Goal: Task Accomplishment & Management: Use online tool/utility

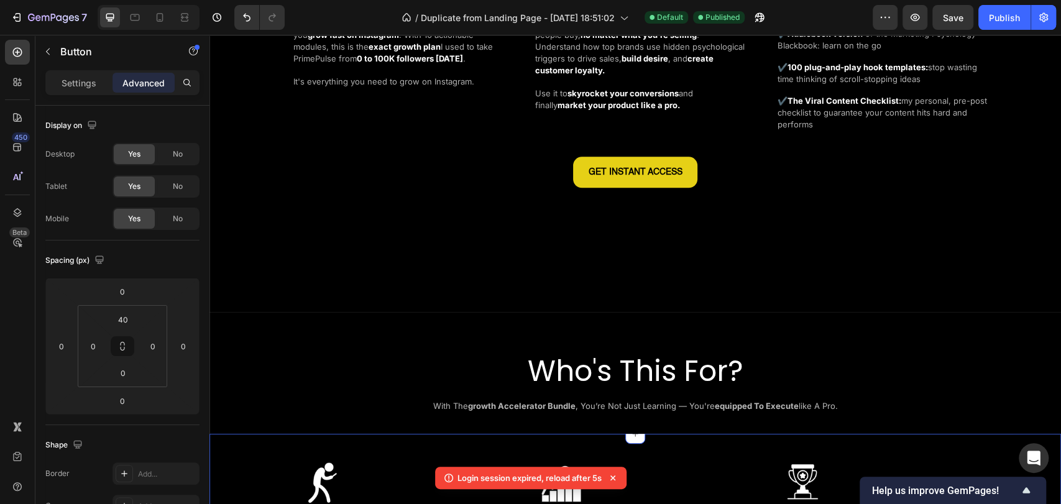
scroll to position [828, 0]
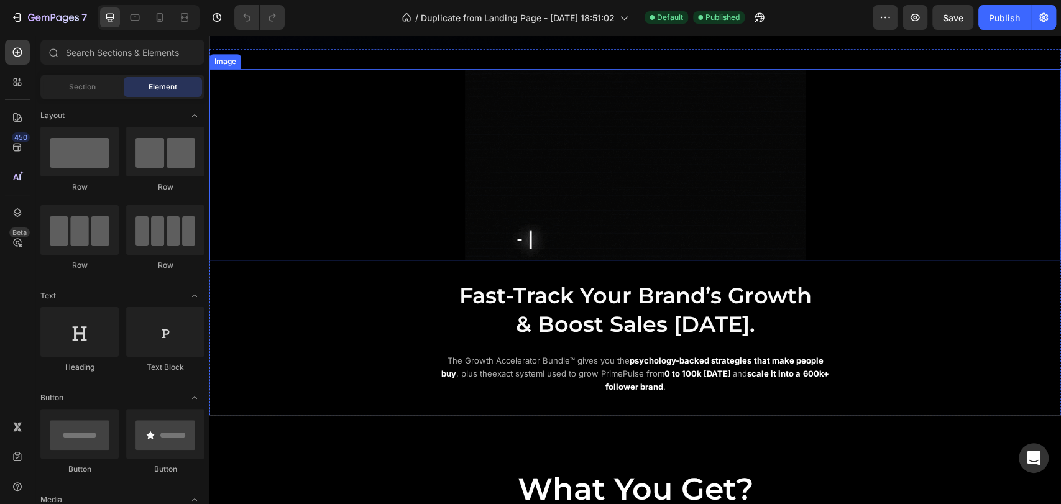
scroll to position [414, 0]
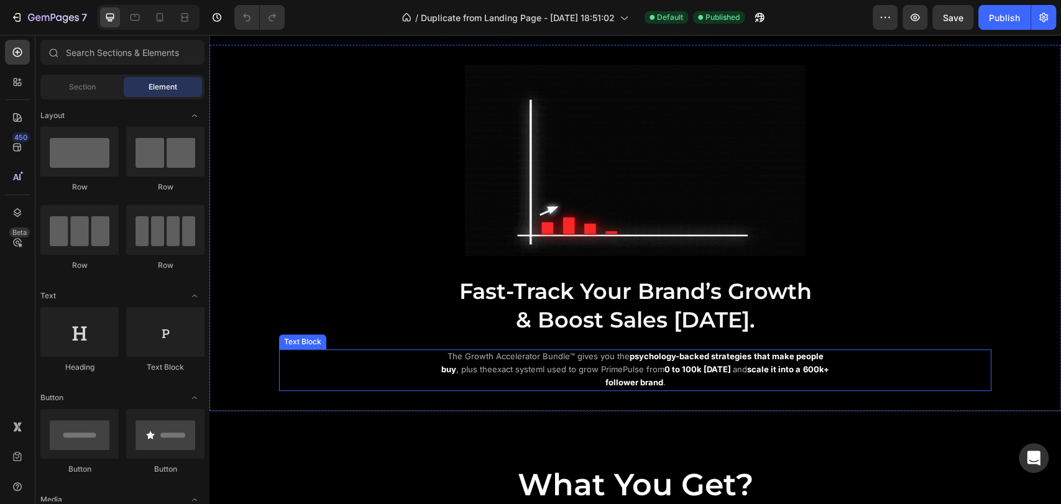
click at [682, 364] on strong "0 to 100k [DATE]" at bounding box center [697, 369] width 66 height 10
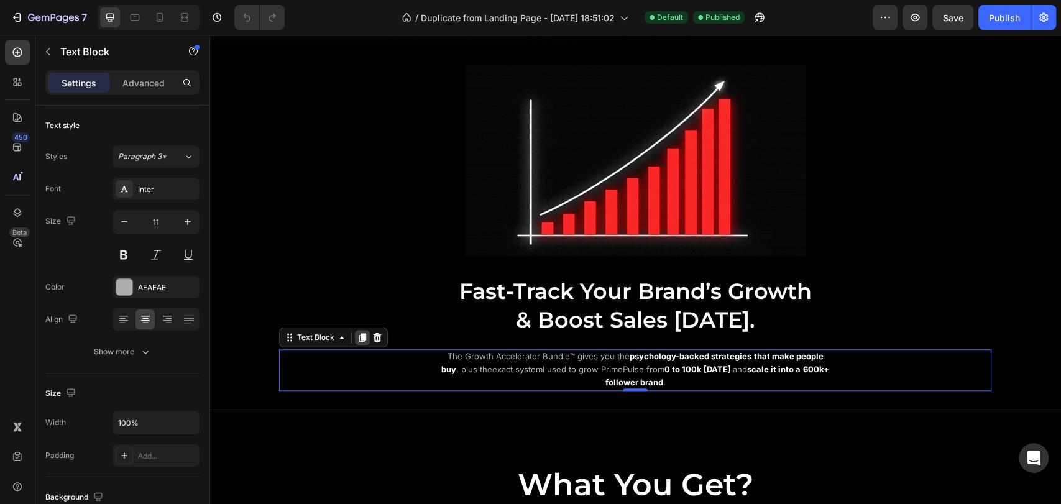
click at [364, 334] on icon at bounding box center [362, 338] width 7 height 9
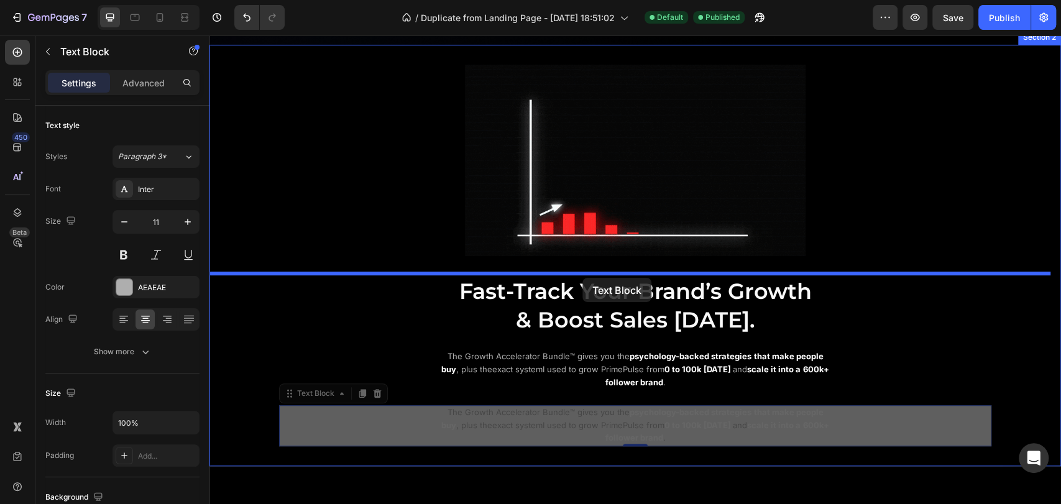
drag, startPoint x: 296, startPoint y: 391, endPoint x: 582, endPoint y: 278, distance: 308.0
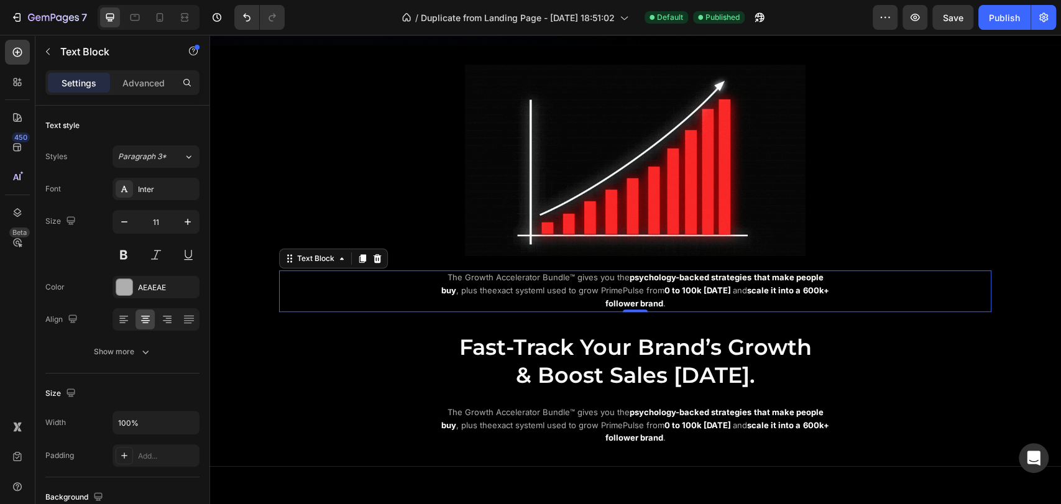
click at [605, 285] on span "I used to grow PrimePulse from" at bounding box center [604, 290] width 122 height 10
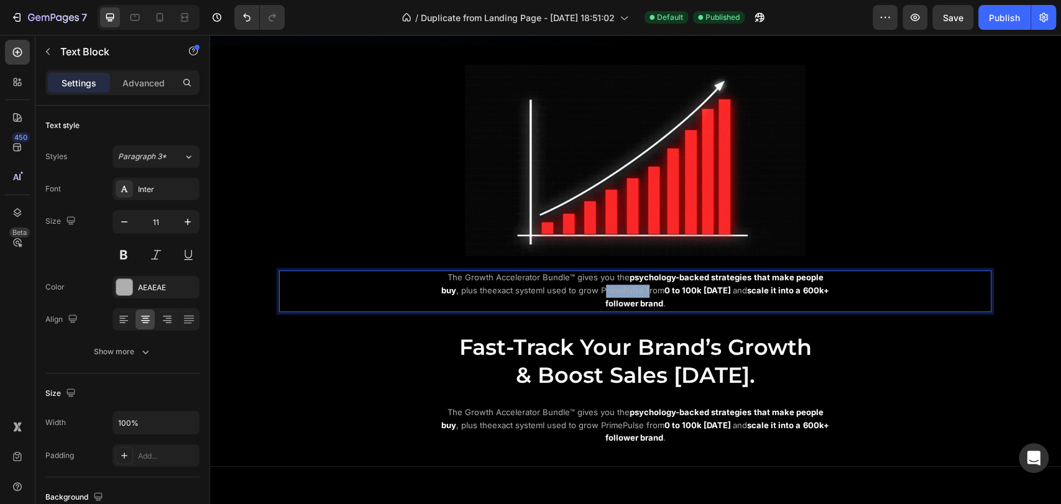
click at [605, 285] on span "I used to grow PrimePulse from" at bounding box center [604, 290] width 122 height 10
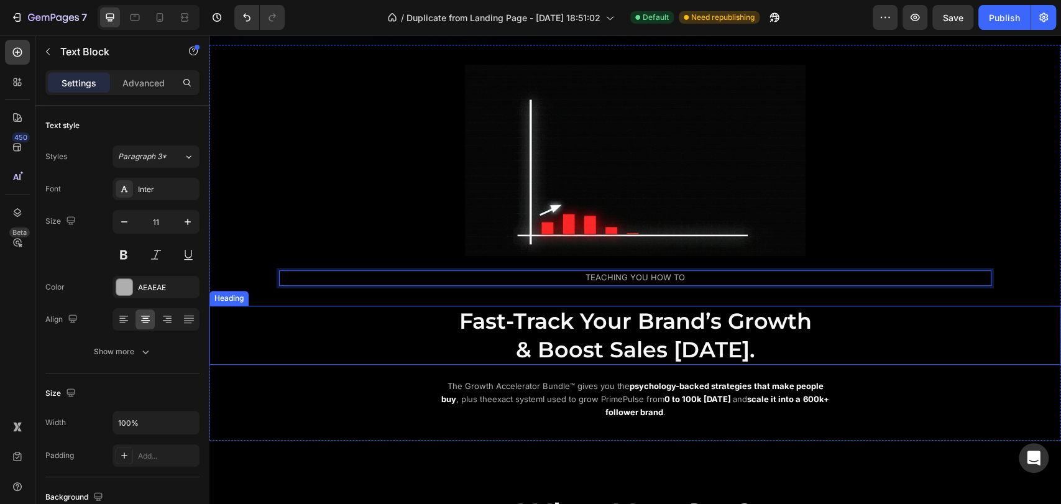
click at [416, 329] on h2 "Fast-Track Your Brand’s Growth & Boost Sales [DATE]." at bounding box center [635, 335] width 746 height 59
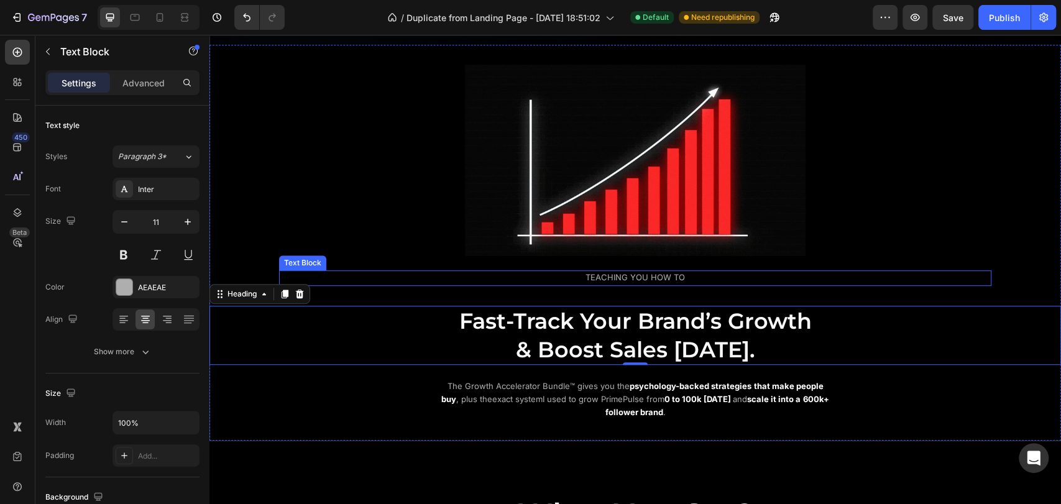
click at [531, 270] on div "TEACHING YOU HOW TO" at bounding box center [635, 278] width 396 height 16
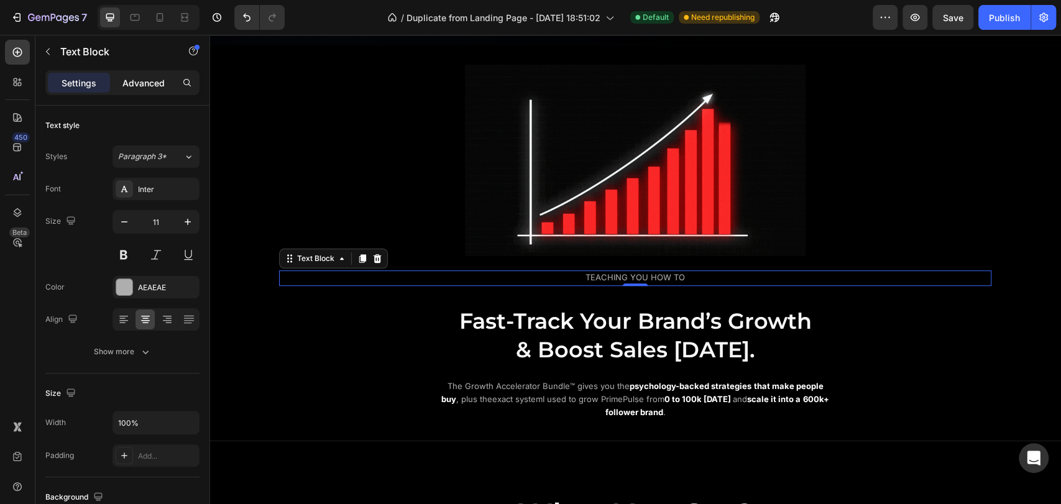
click at [146, 91] on div "Advanced" at bounding box center [143, 83] width 62 height 20
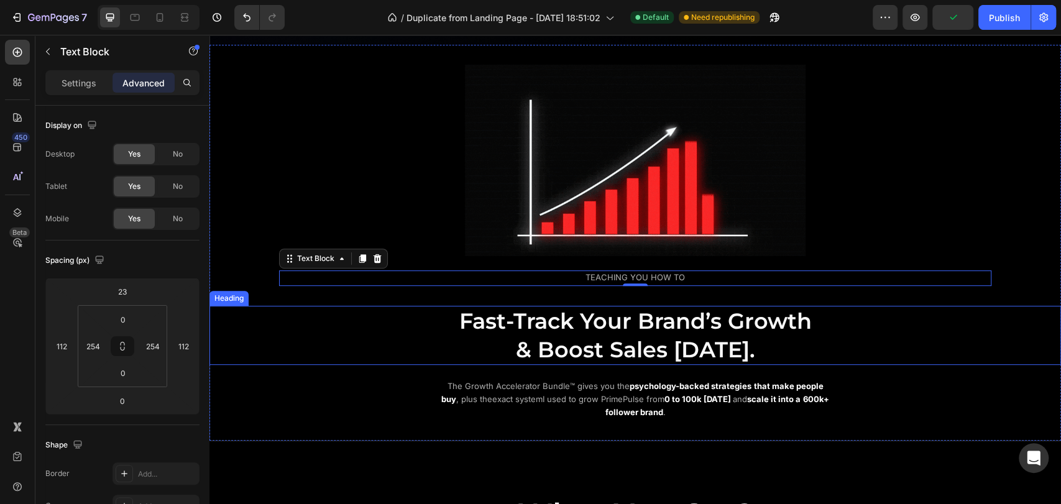
click at [593, 312] on span "Fast-Track Your Brand’s Growth" at bounding box center [635, 321] width 352 height 27
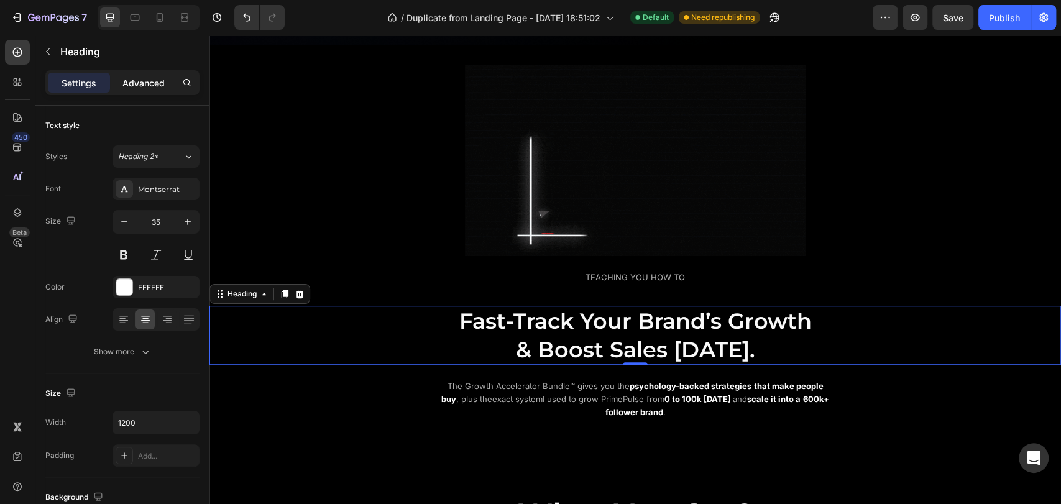
click at [149, 76] on p "Advanced" at bounding box center [143, 82] width 42 height 13
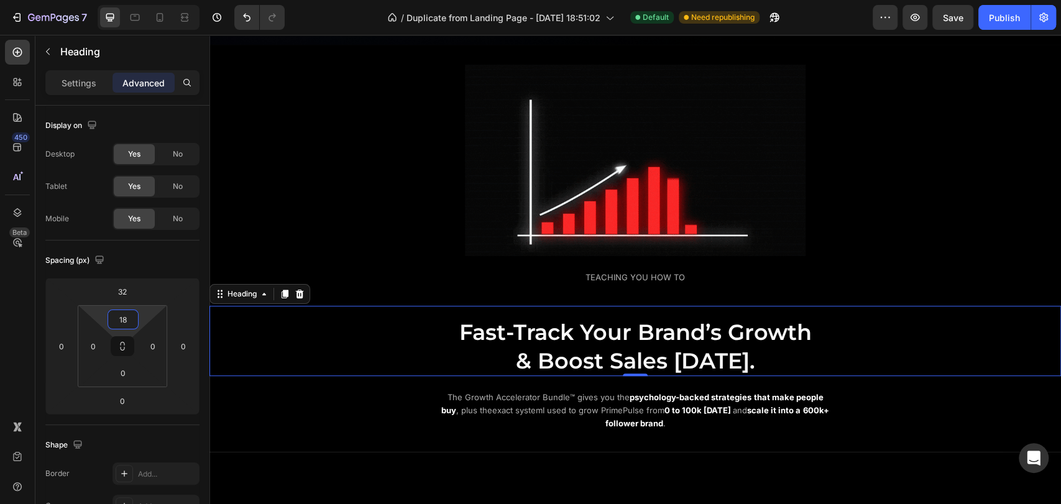
type input "0"
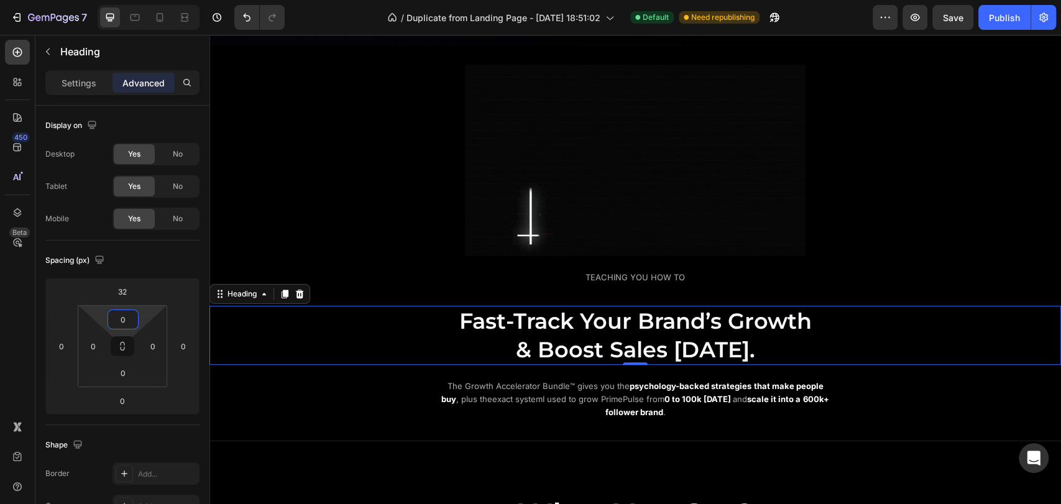
drag, startPoint x: 145, startPoint y: 319, endPoint x: 145, endPoint y: 338, distance: 18.6
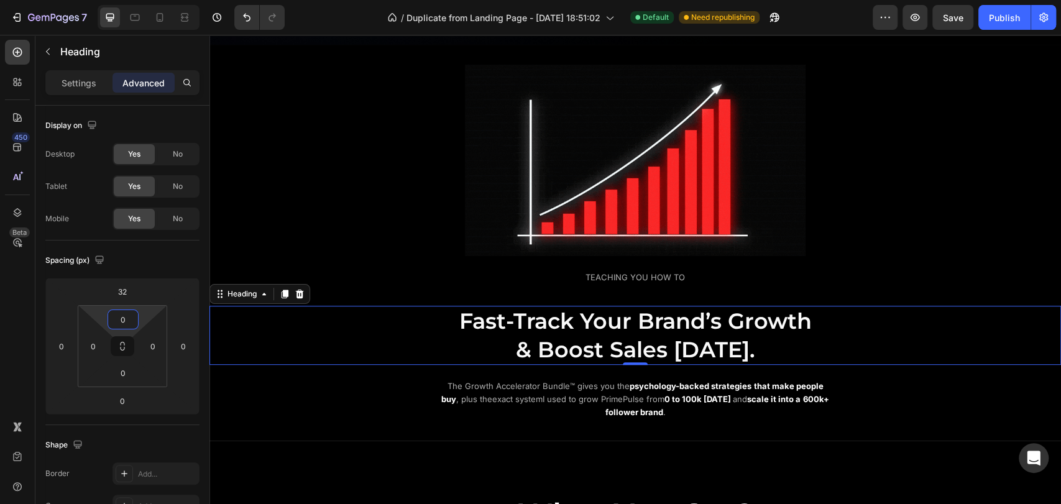
click at [145, 0] on html "7 / Duplicate from Landing Page - [DATE] 18:51:02 Default Need republishing Pre…" at bounding box center [530, 0] width 1061 height 0
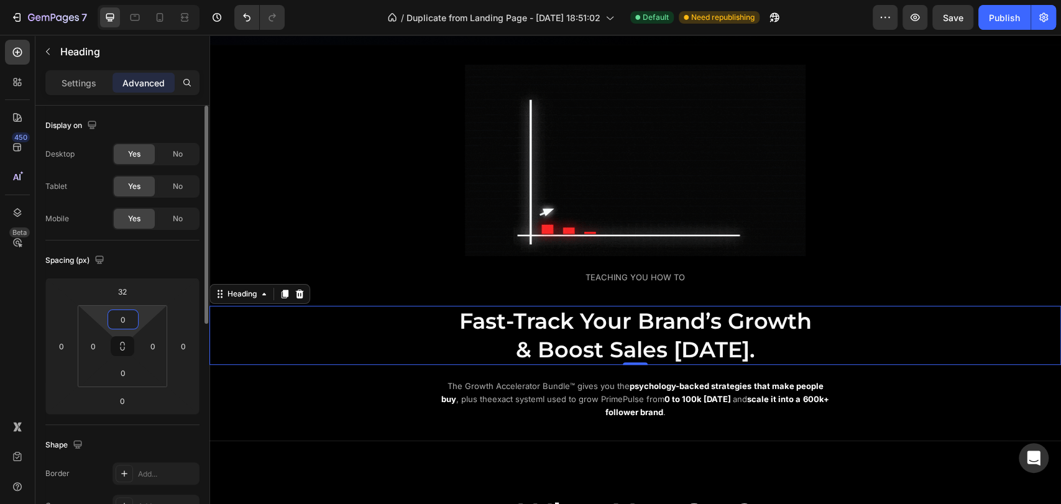
click at [128, 321] on input "0" at bounding box center [123, 319] width 25 height 19
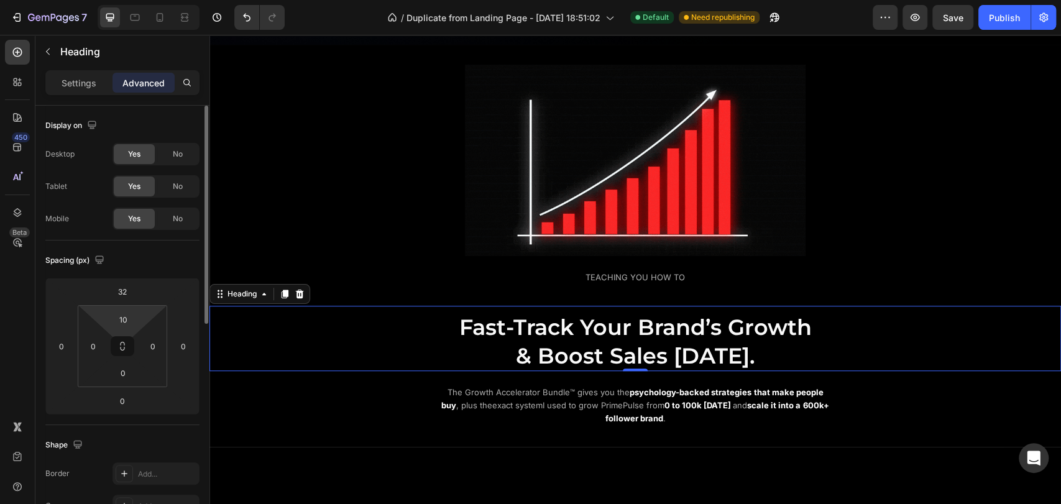
click at [158, 265] on div "Spacing (px)" at bounding box center [122, 260] width 154 height 20
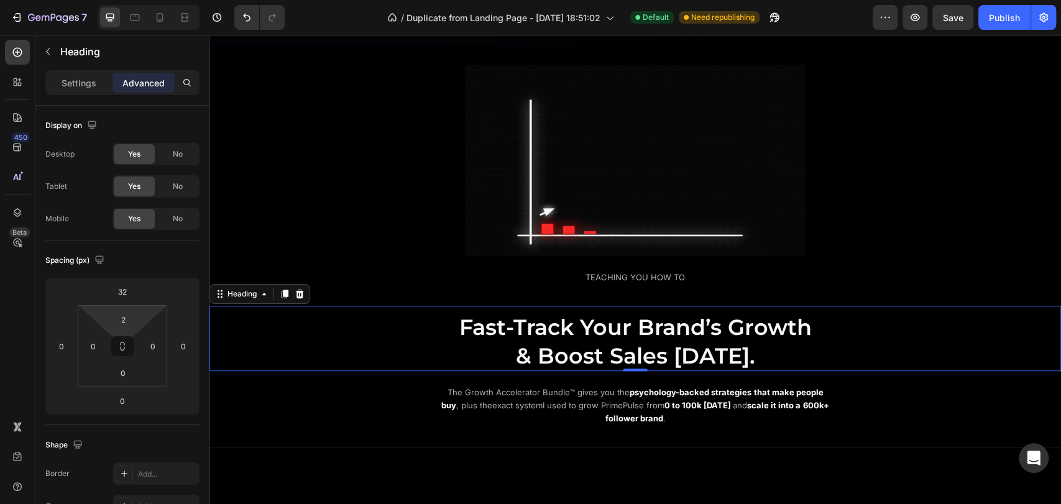
type input "0"
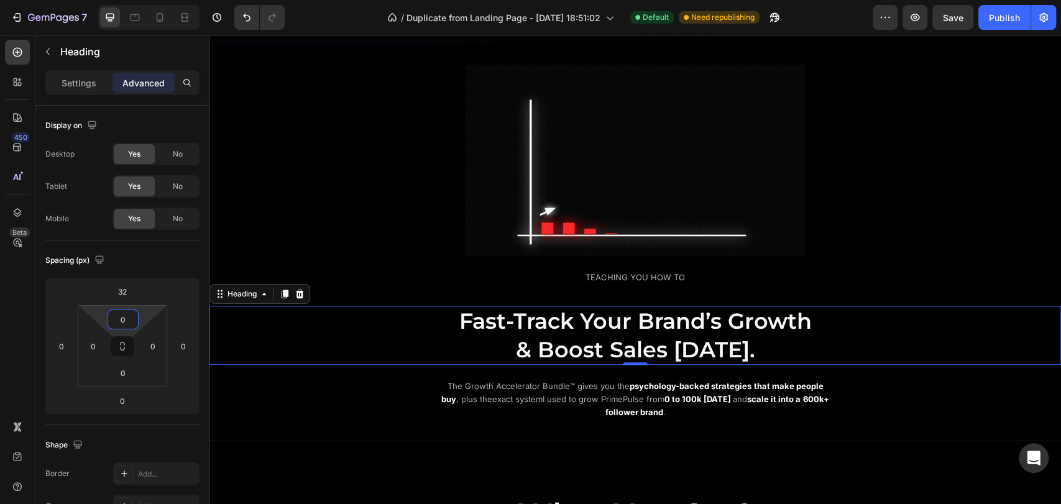
drag, startPoint x: 144, startPoint y: 311, endPoint x: 144, endPoint y: 330, distance: 18.7
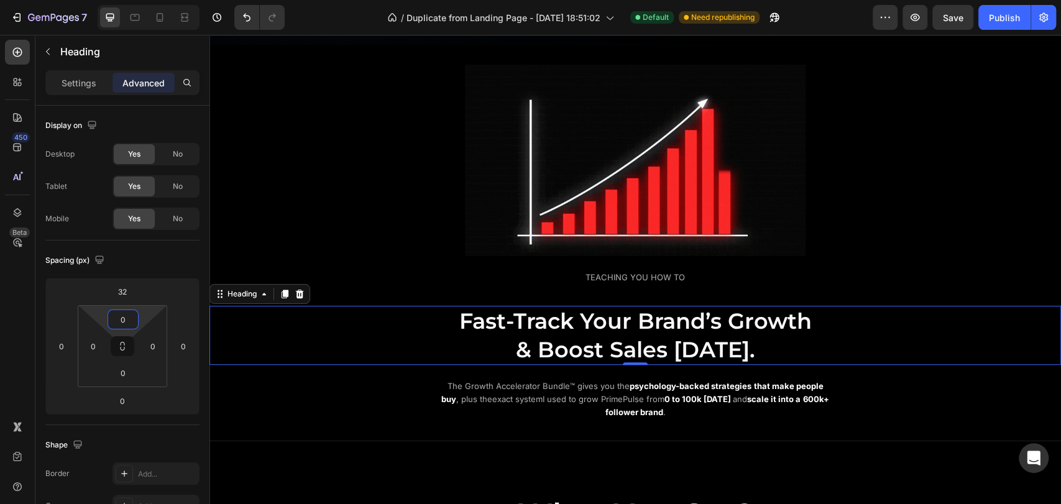
click at [144, 0] on html "7 / Duplicate from Landing Page - [DATE] 18:51:02 Default Need republishing Pre…" at bounding box center [530, 0] width 1061 height 0
click at [168, 257] on div "Spacing (px)" at bounding box center [122, 260] width 154 height 20
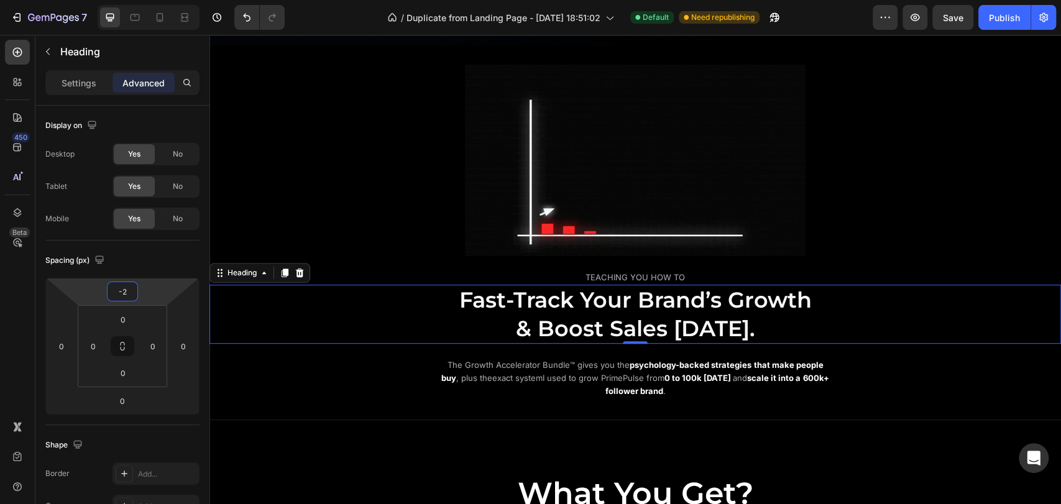
type input "-4"
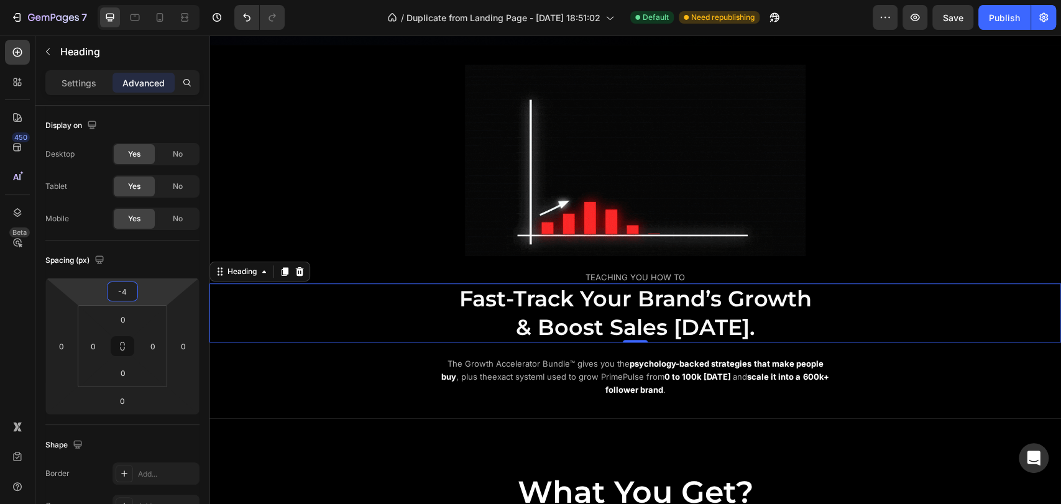
click at [157, 0] on html "7 / Duplicate from Landing Page - [DATE] 18:51:02 Default Need republishing Pre…" at bounding box center [530, 0] width 1061 height 0
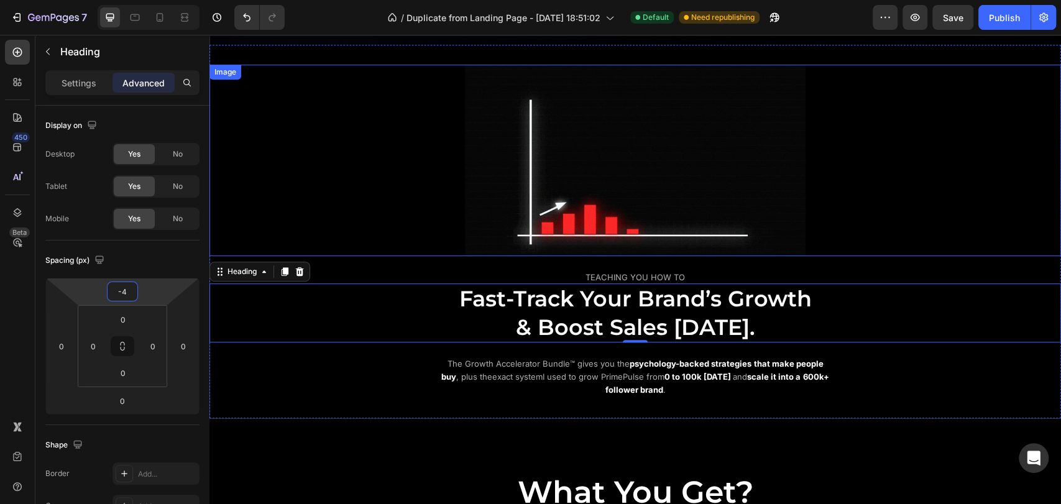
click at [436, 215] on div at bounding box center [634, 160] width 851 height 191
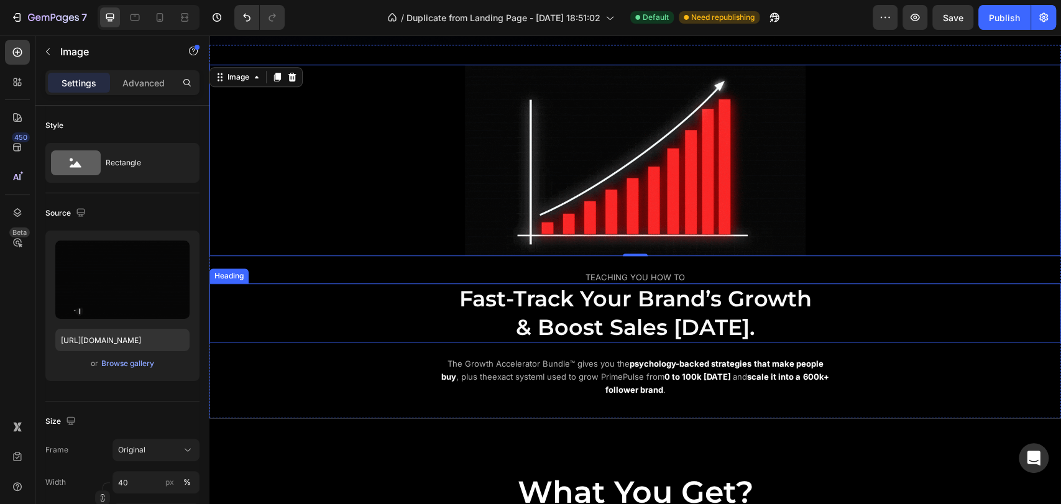
click at [521, 296] on span "Fast-Track Your Brand’s Growth" at bounding box center [635, 298] width 352 height 27
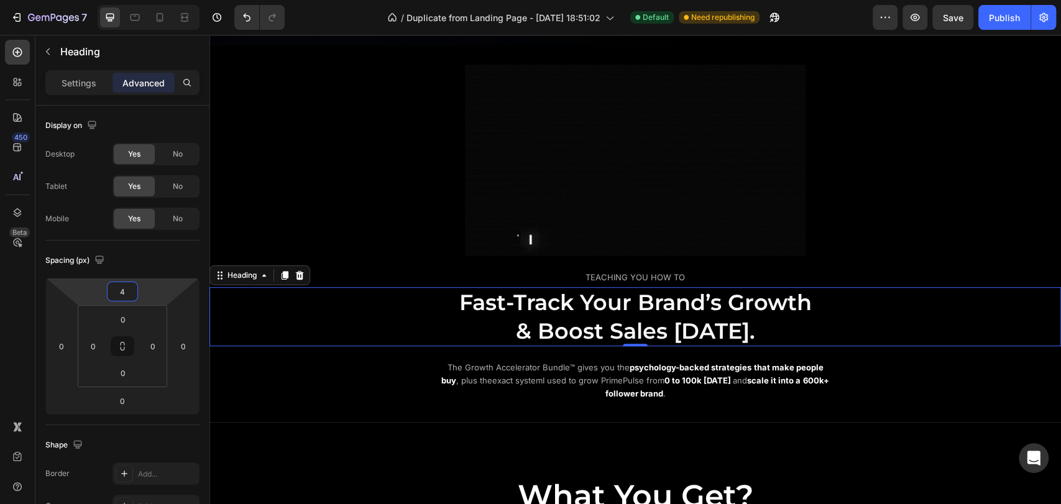
type input "6"
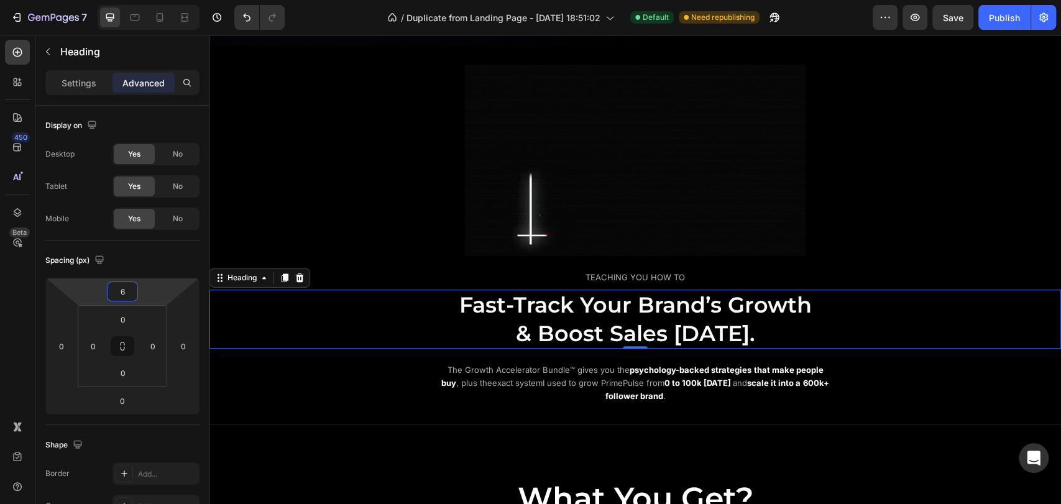
click at [157, 0] on html "7 / Duplicate from Landing Page - [DATE] 18:51:02 Default Need republishing Pre…" at bounding box center [530, 0] width 1061 height 0
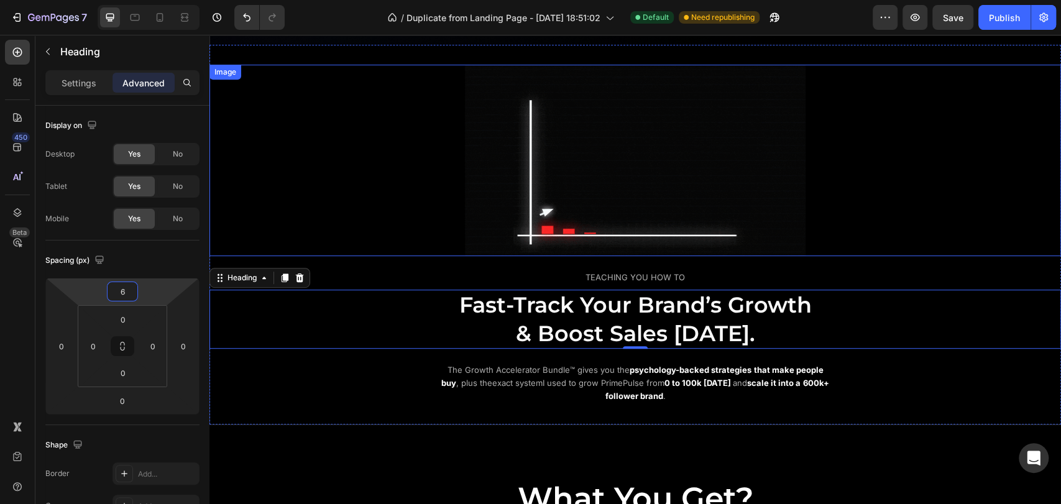
click at [387, 245] on div at bounding box center [634, 160] width 851 height 191
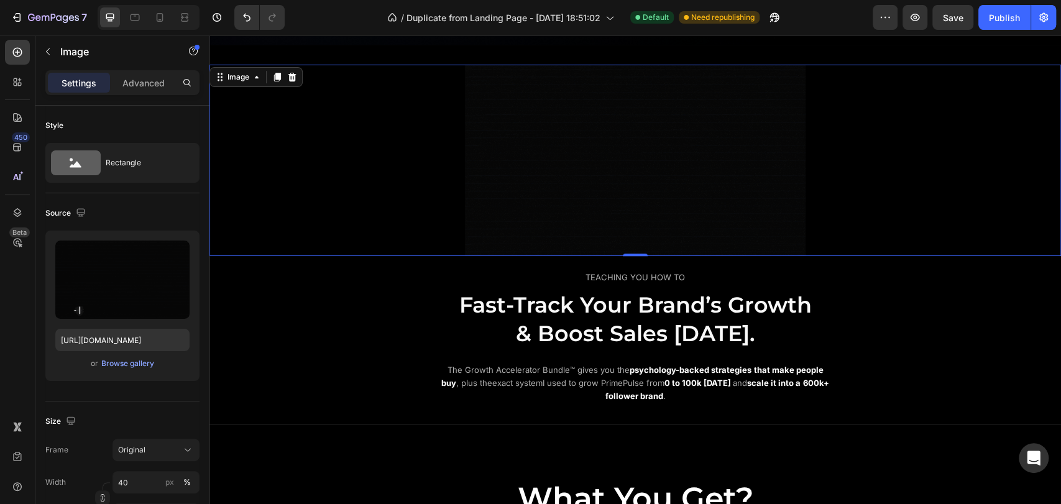
click at [450, 210] on div at bounding box center [634, 160] width 851 height 191
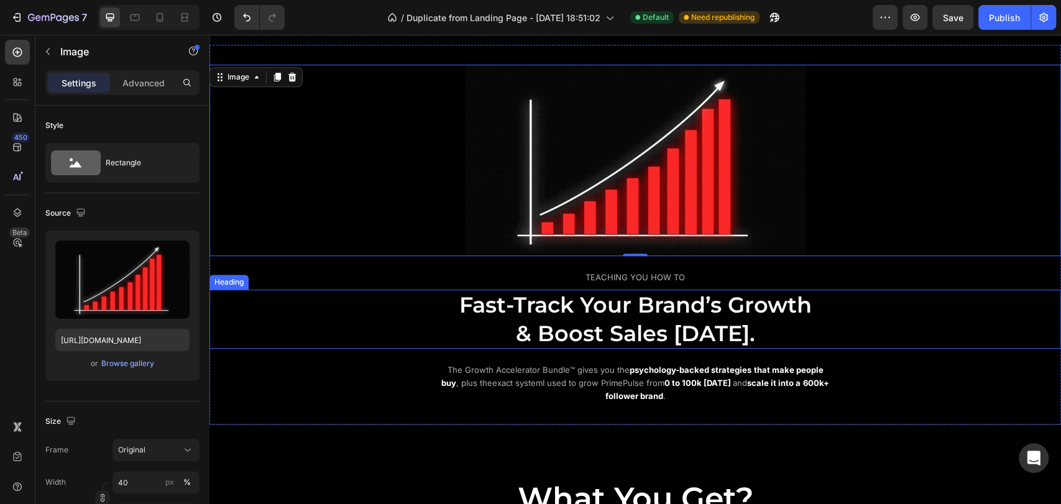
click at [327, 314] on h2 "Fast-Track Your Brand’s Growth & Boost Sales [DATE]." at bounding box center [635, 319] width 746 height 59
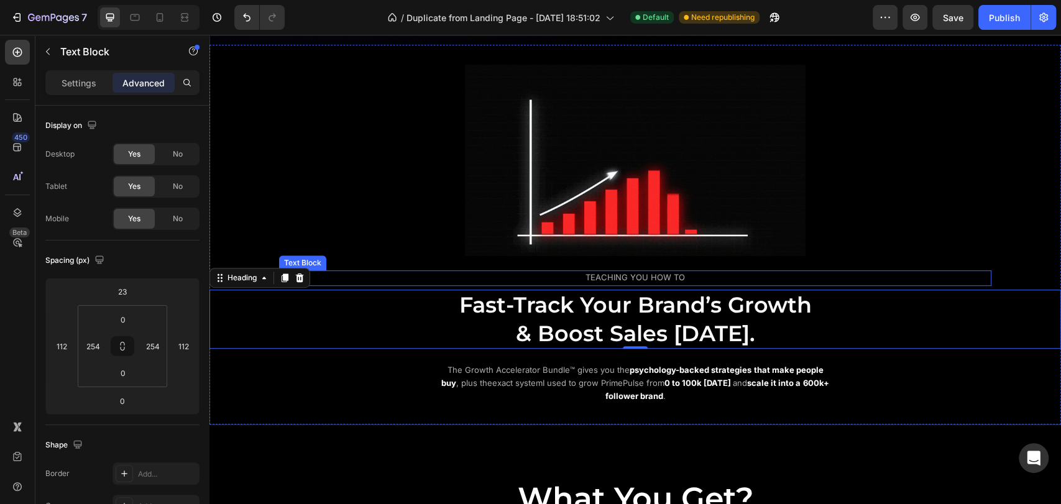
click at [600, 273] on span "TEACHING YOU HOW TO" at bounding box center [634, 277] width 99 height 10
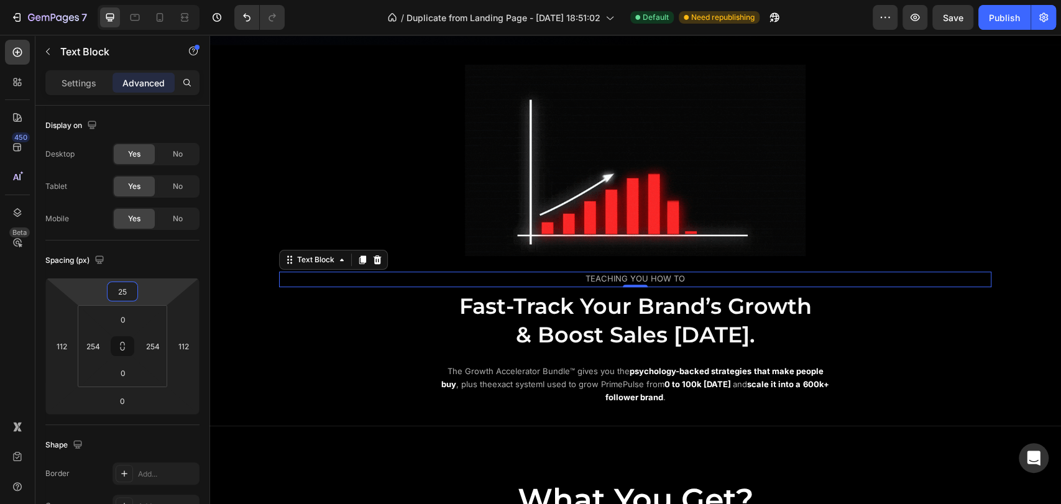
type input "27"
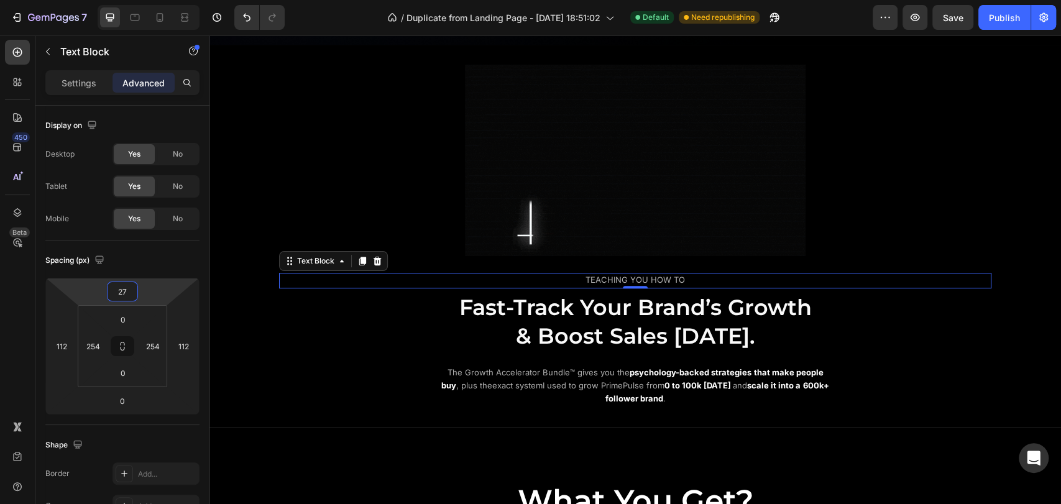
click at [149, 0] on html "7 / Duplicate from Landing Page - [DATE] 18:51:02 Default Need republishing Pre…" at bounding box center [530, 0] width 1061 height 0
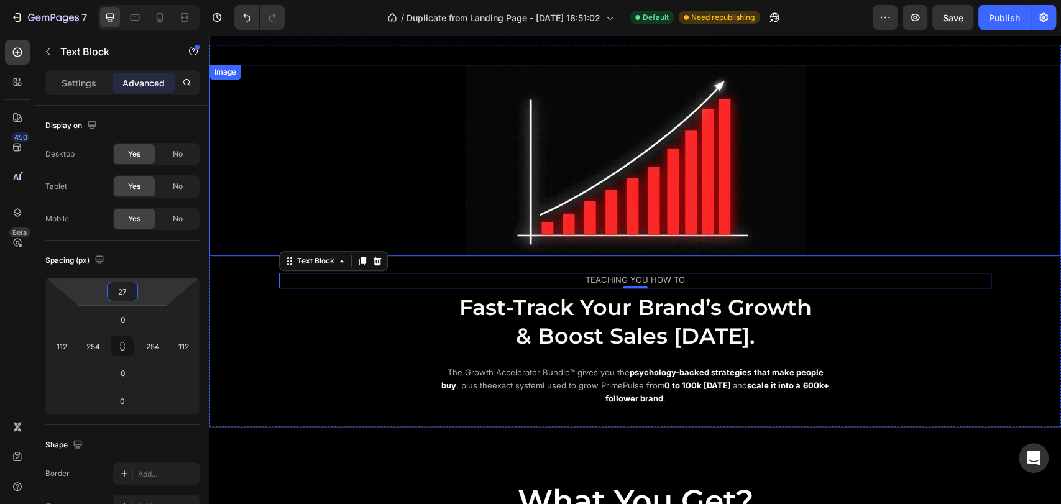
click at [313, 198] on div at bounding box center [634, 160] width 851 height 191
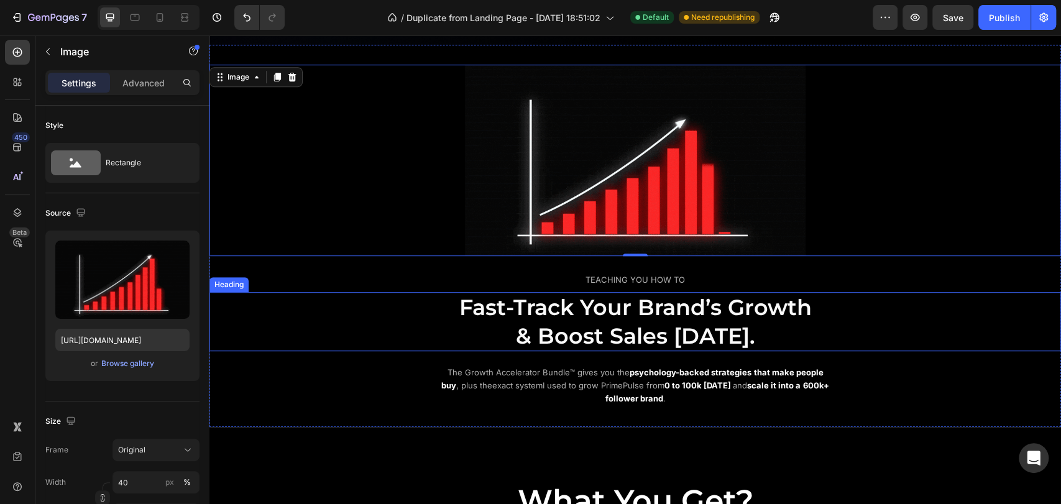
click at [1006, 321] on div "Fast-Track Your Brand’s Growth & Boost Sales [DATE]." at bounding box center [634, 321] width 851 height 59
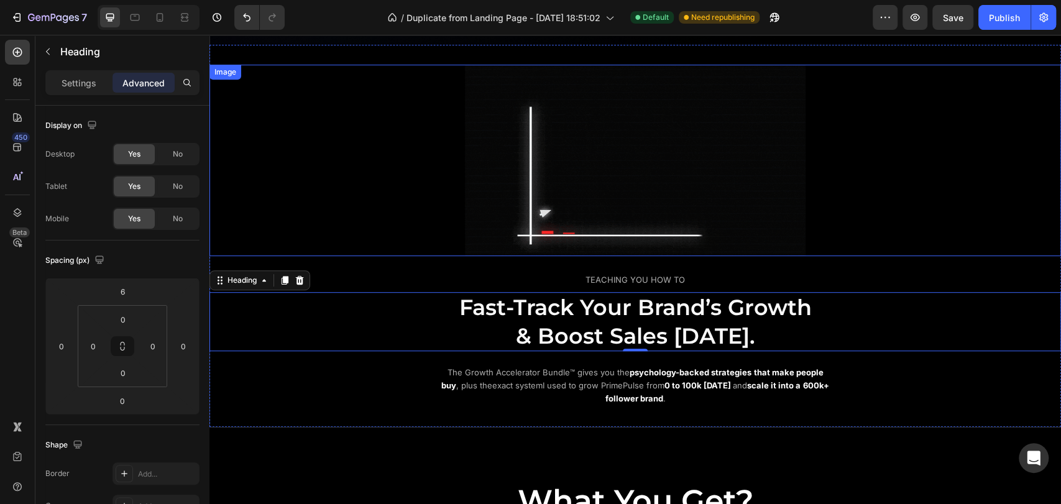
click at [1036, 220] on div at bounding box center [634, 160] width 851 height 191
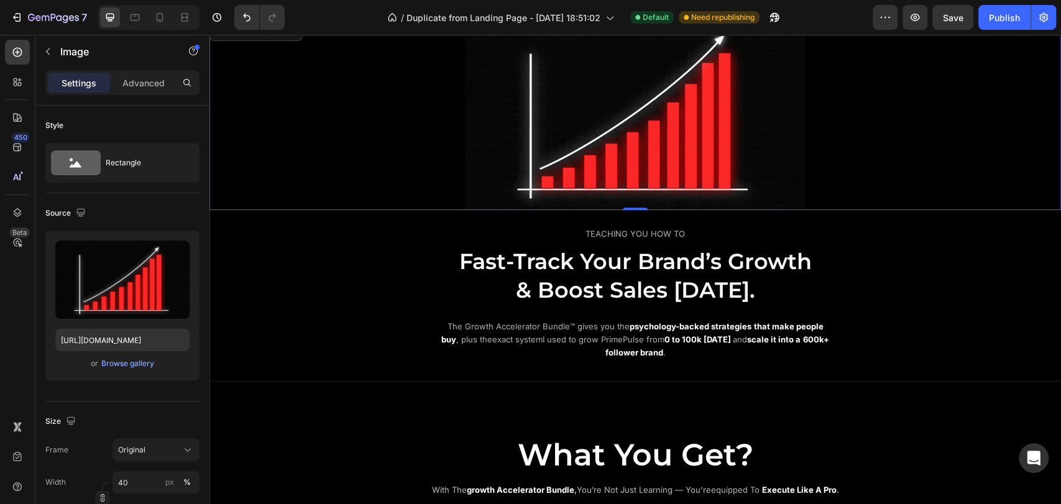
scroll to position [621, 0]
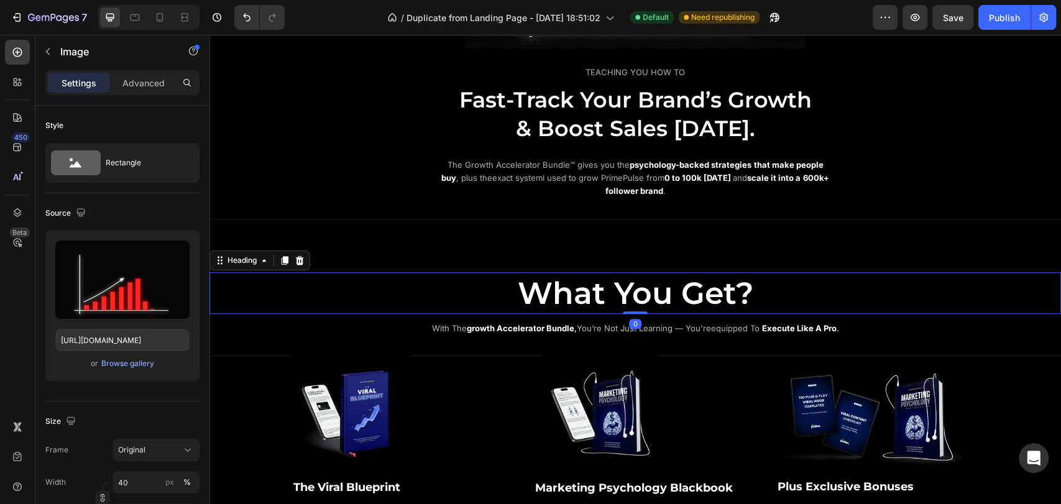
click at [869, 295] on h2 "What You Get?" at bounding box center [634, 293] width 851 height 42
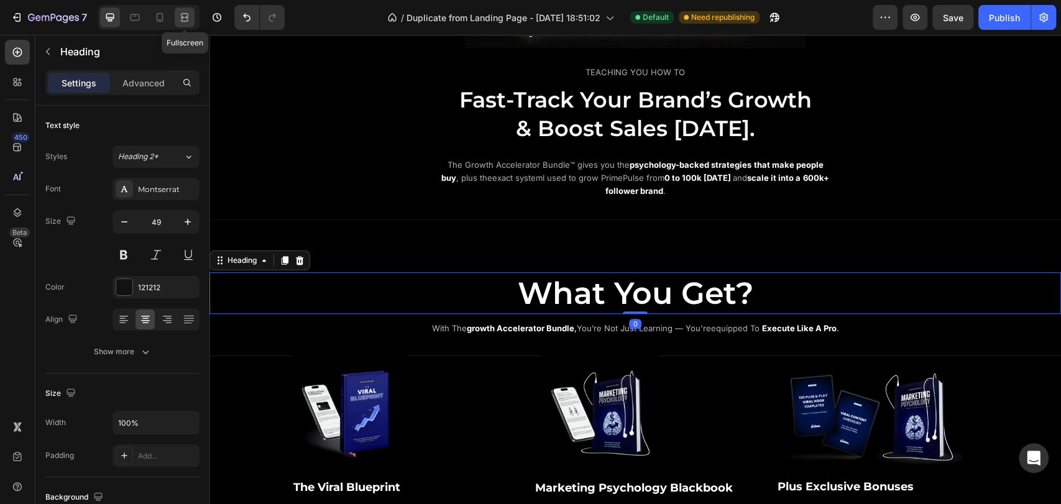
click at [175, 19] on div at bounding box center [185, 17] width 20 height 20
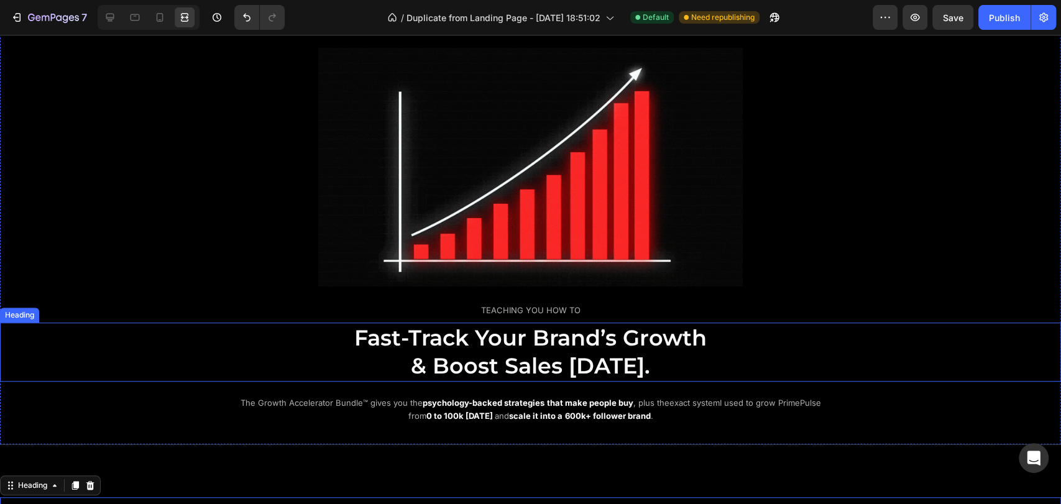
scroll to position [414, 0]
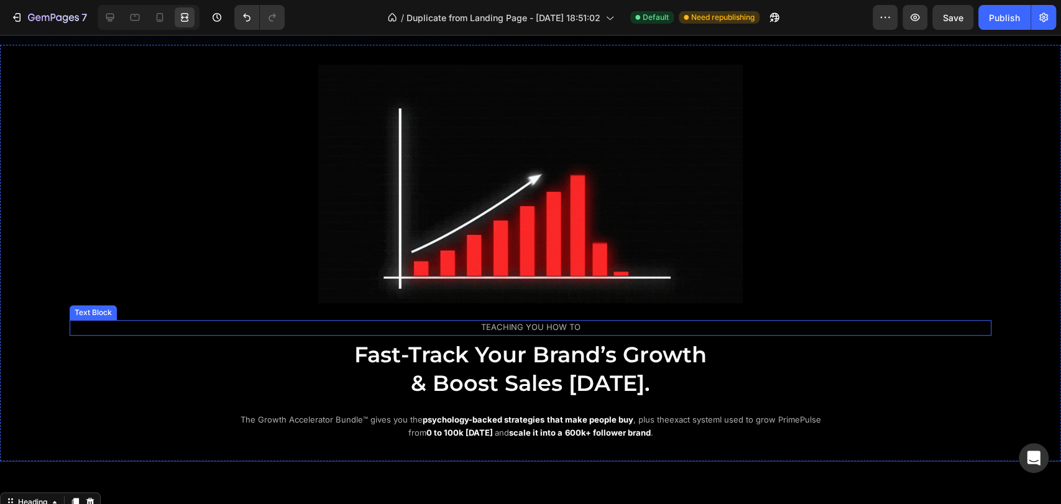
click at [506, 324] on span "TEACHING YOU HOW TO" at bounding box center [530, 327] width 99 height 10
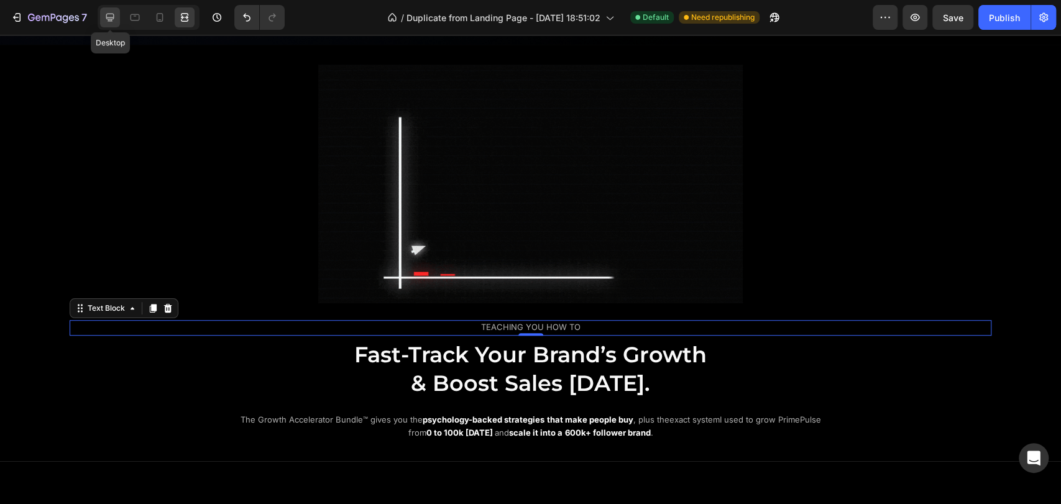
click at [113, 20] on icon at bounding box center [110, 17] width 12 height 12
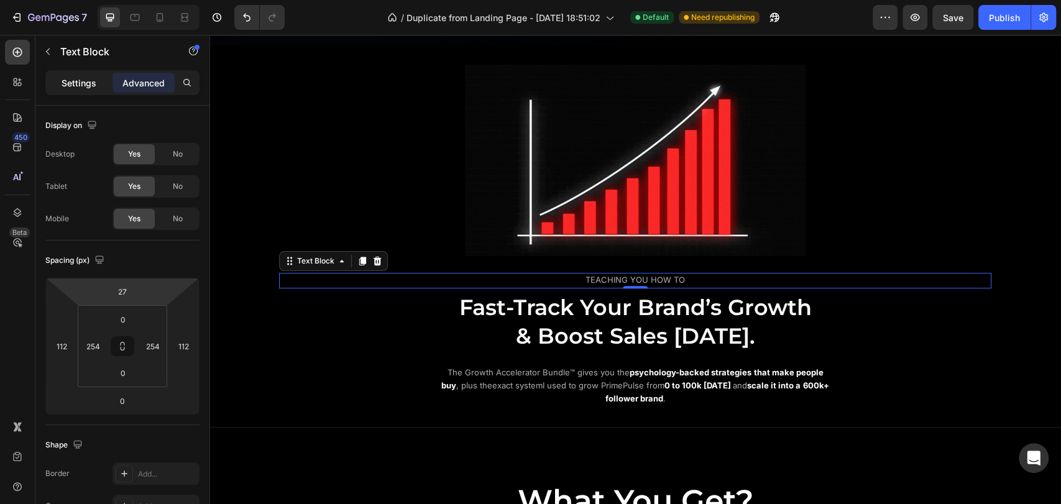
click at [93, 83] on p "Settings" at bounding box center [79, 82] width 35 height 13
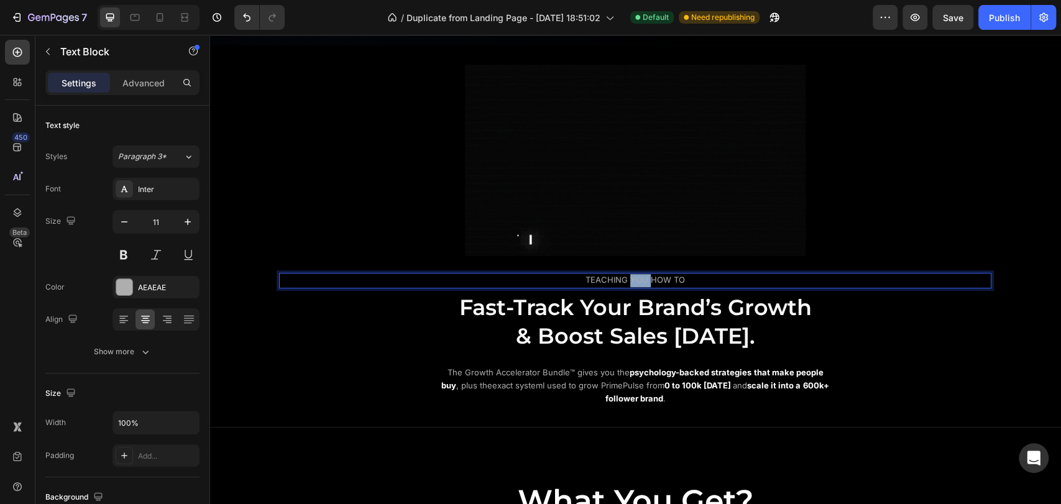
click at [634, 276] on span "TEACHING YOU HOW TO" at bounding box center [634, 280] width 99 height 10
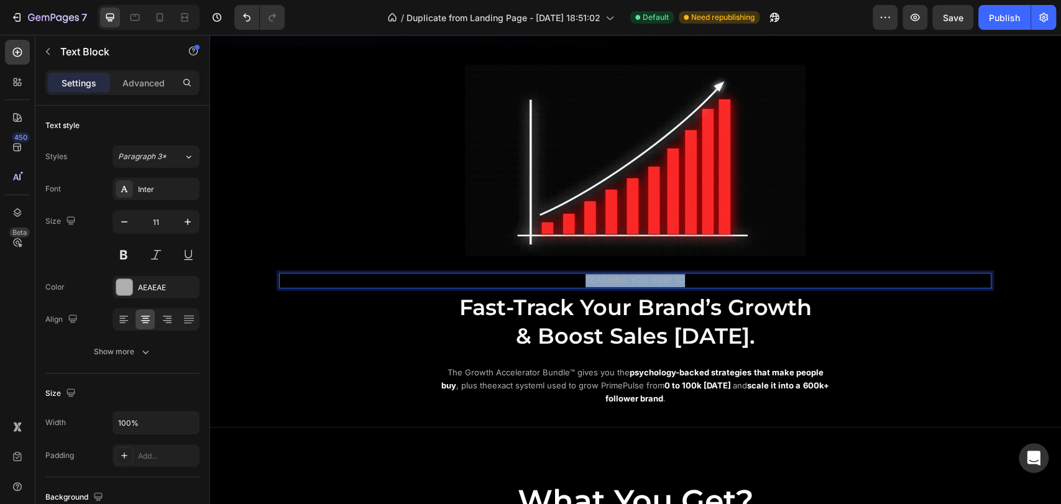
click at [634, 276] on span "TEACHING YOU HOW TO" at bounding box center [634, 280] width 99 height 10
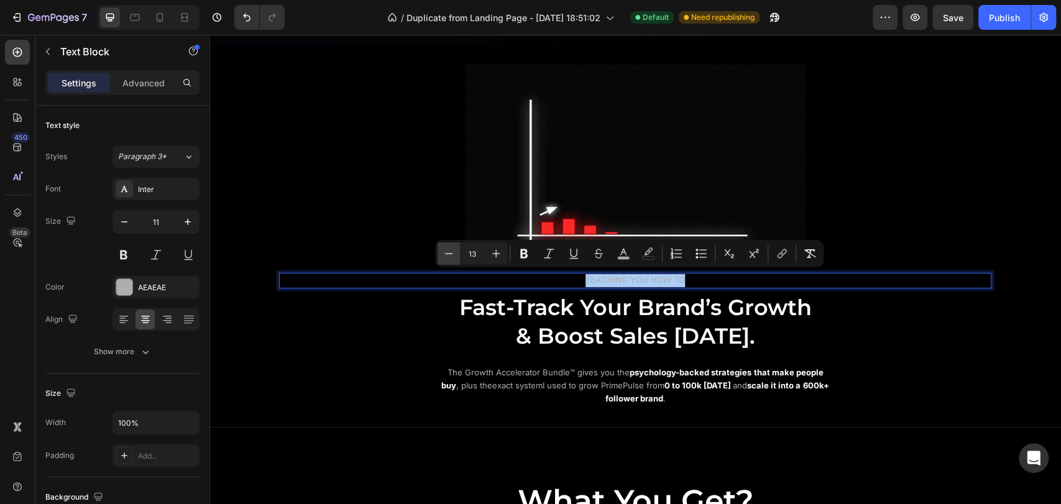
click at [440, 250] on button "Minus" at bounding box center [448, 253] width 22 height 22
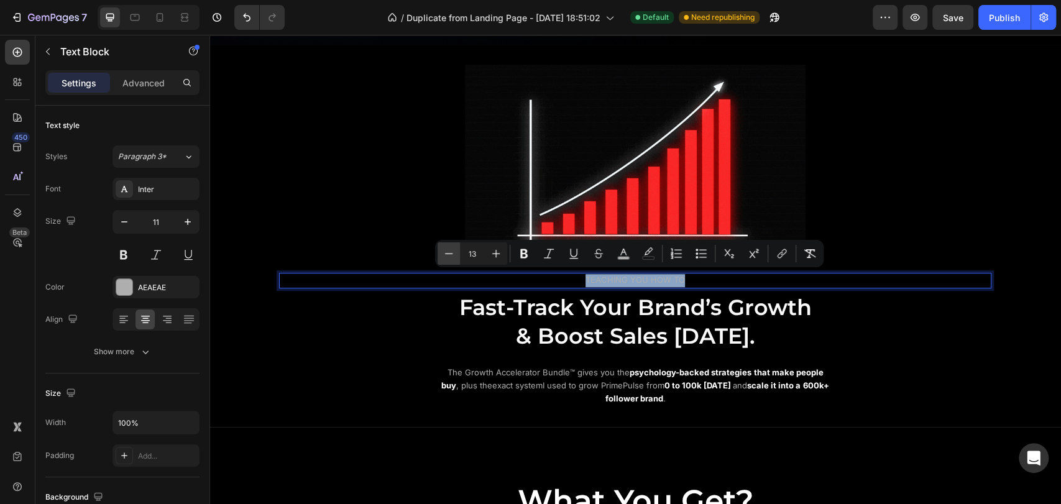
type input "12"
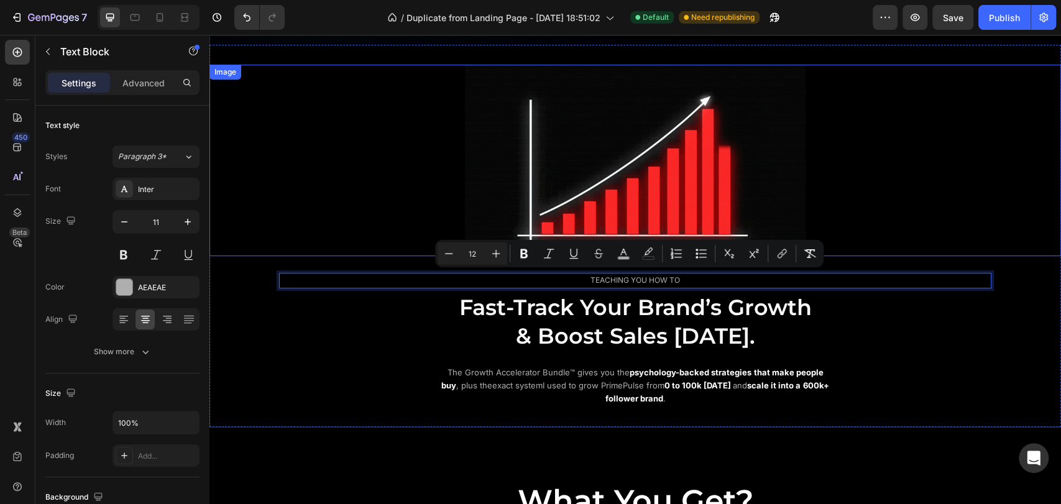
click at [344, 199] on div at bounding box center [634, 160] width 851 height 191
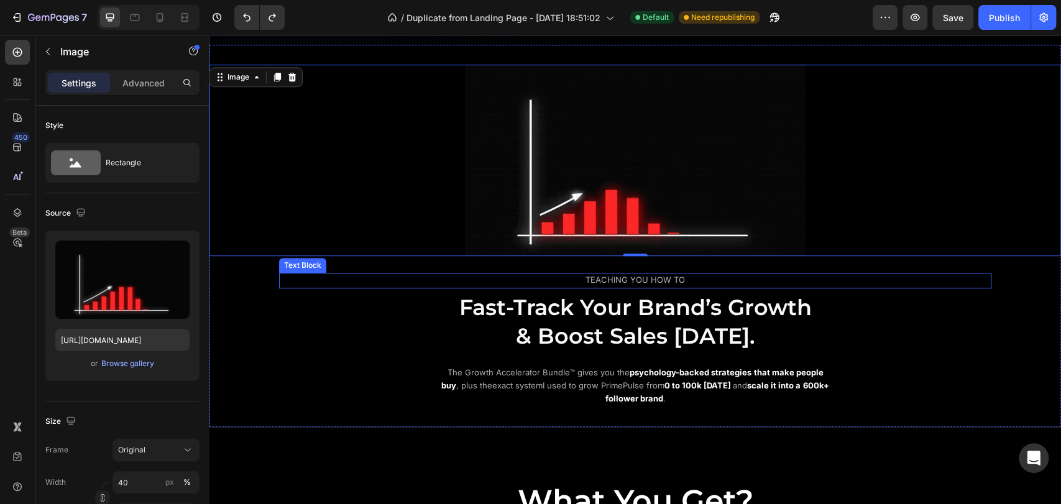
click at [674, 277] on span "TEACHING YOU HOW TO" at bounding box center [634, 280] width 99 height 10
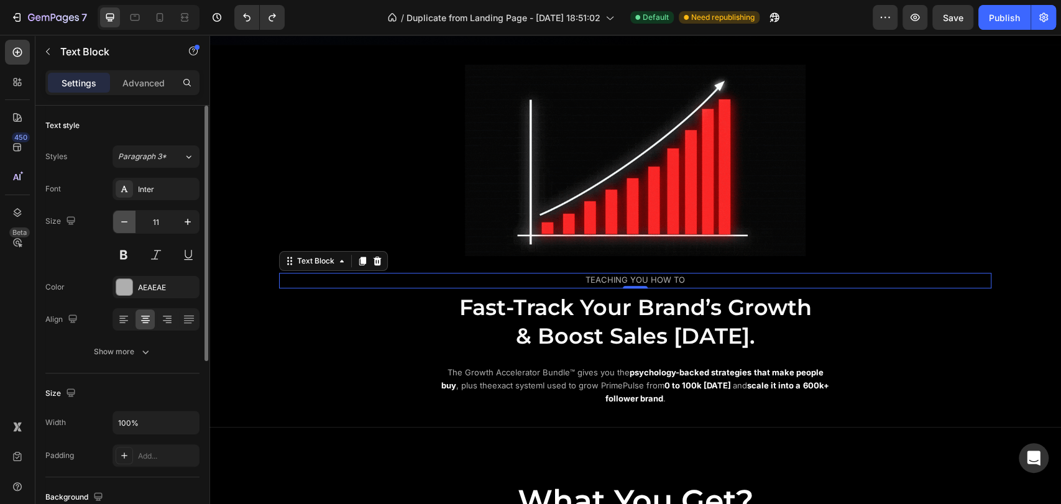
click at [123, 225] on icon "button" at bounding box center [124, 222] width 12 height 12
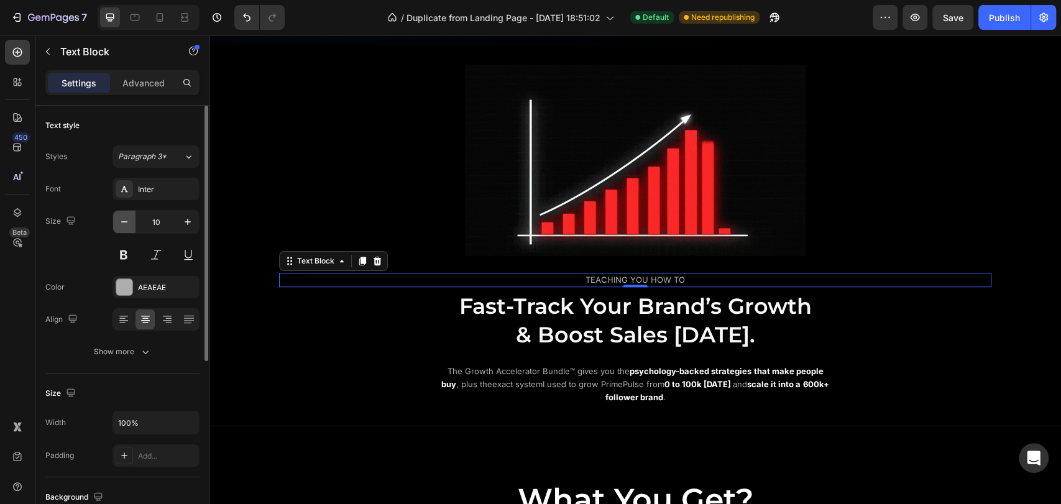
click at [123, 225] on icon "button" at bounding box center [124, 222] width 12 height 12
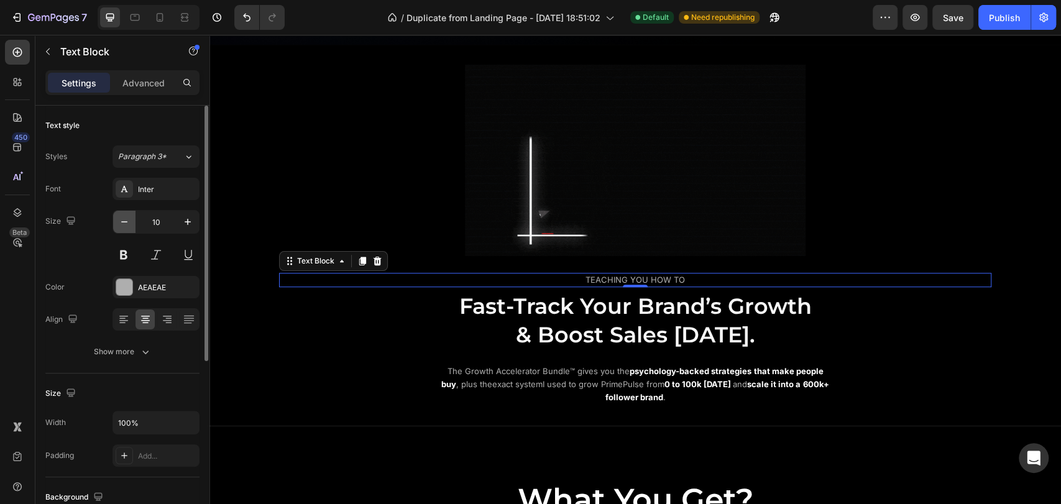
type input "9"
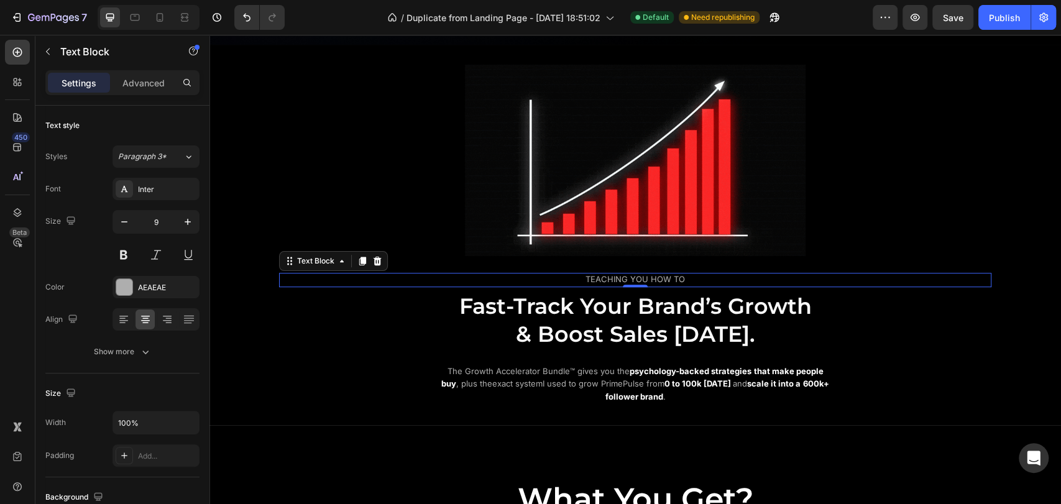
click at [544, 260] on div "Image TEACHING YOU HOW TO Text Block 0 Fast-Track Your Brand’s Growth & Boost S…" at bounding box center [634, 235] width 851 height 341
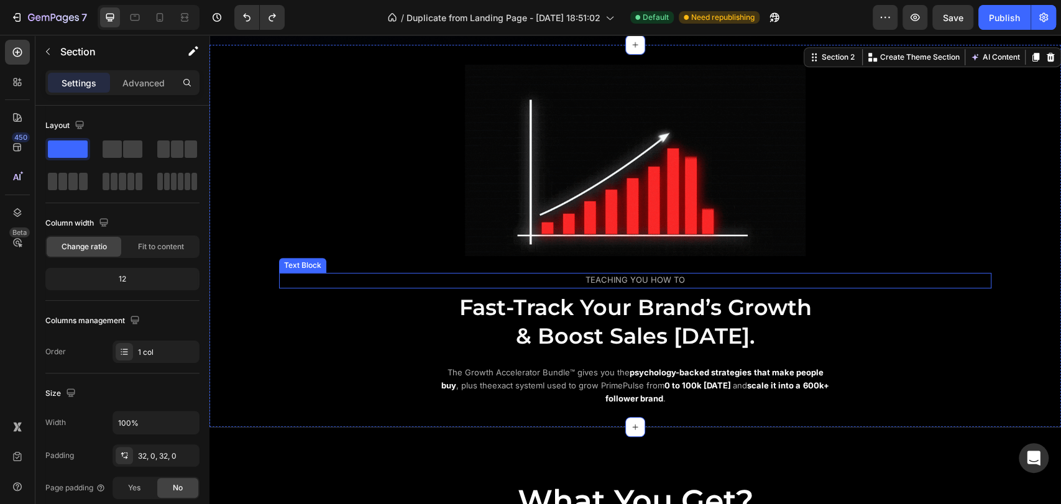
click at [650, 278] on span "TEACHING YOU HOW TO" at bounding box center [634, 280] width 99 height 10
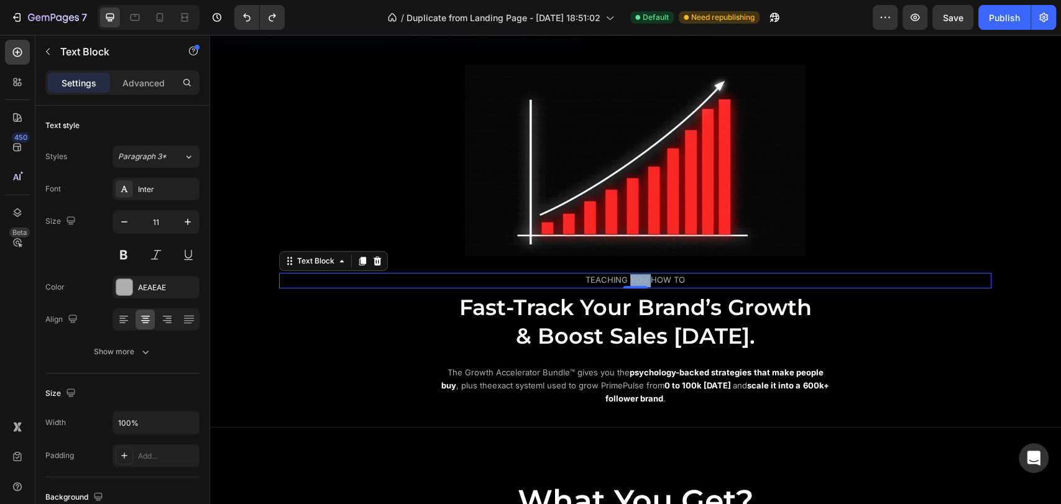
click at [632, 280] on span "TEACHING YOU HOW TO" at bounding box center [634, 280] width 99 height 10
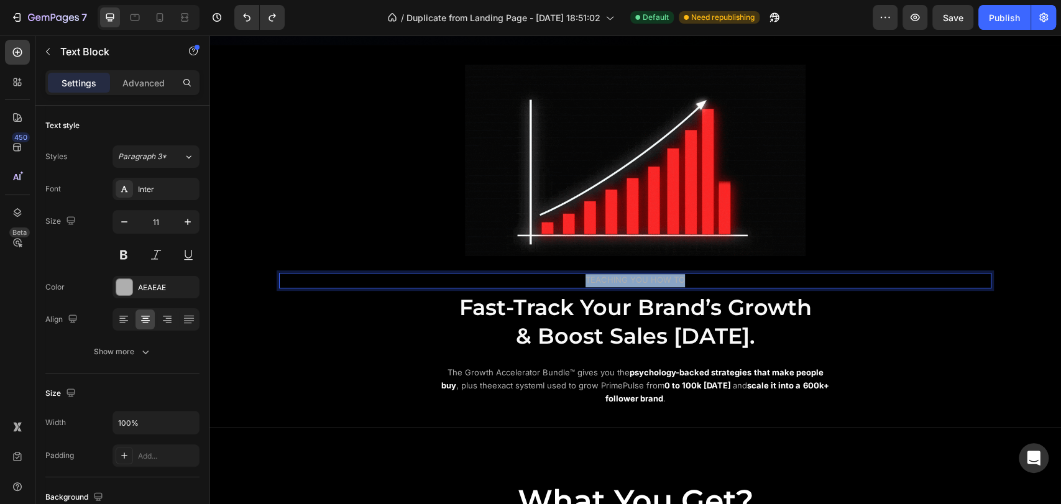
click at [632, 280] on span "TEACHING YOU HOW TO" at bounding box center [634, 280] width 99 height 10
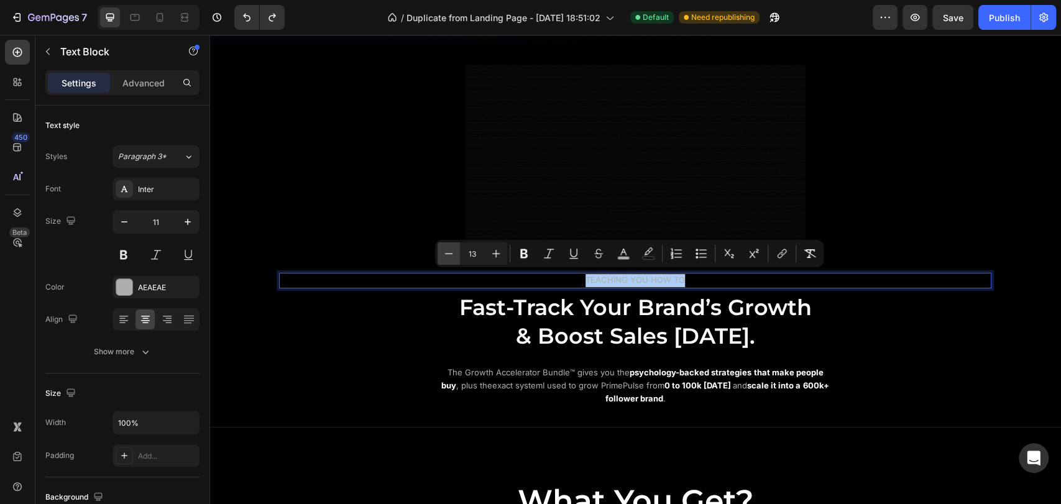
click at [447, 258] on icon "Editor contextual toolbar" at bounding box center [448, 253] width 12 height 12
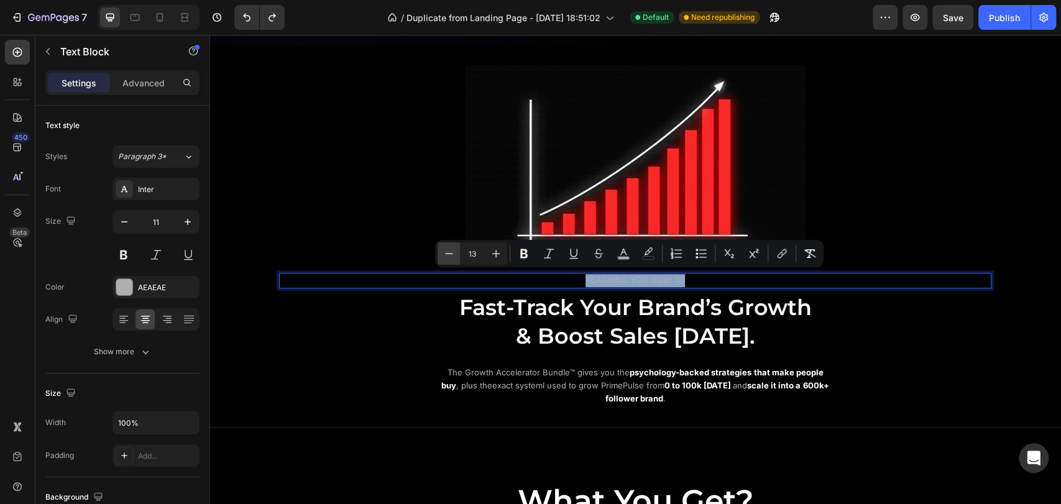
type input "12"
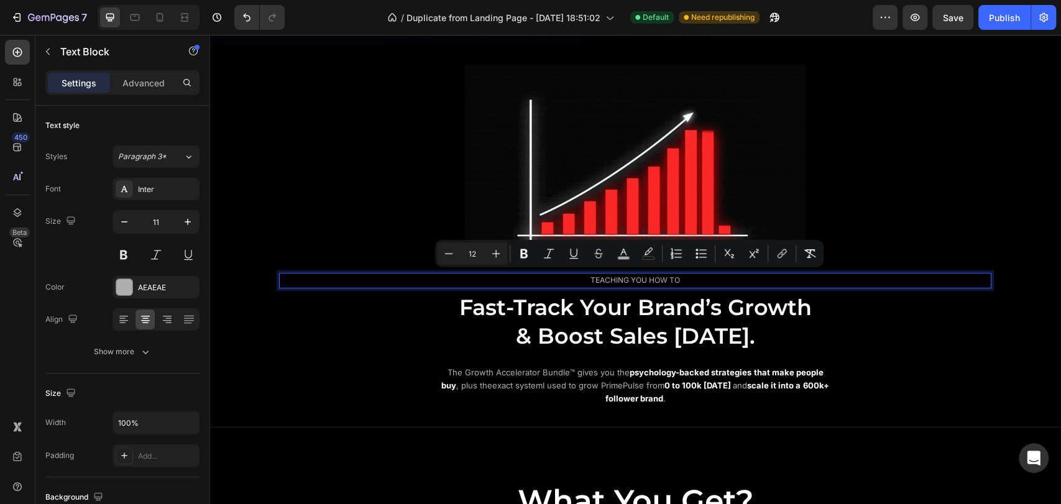
click at [343, 232] on div at bounding box center [634, 160] width 851 height 191
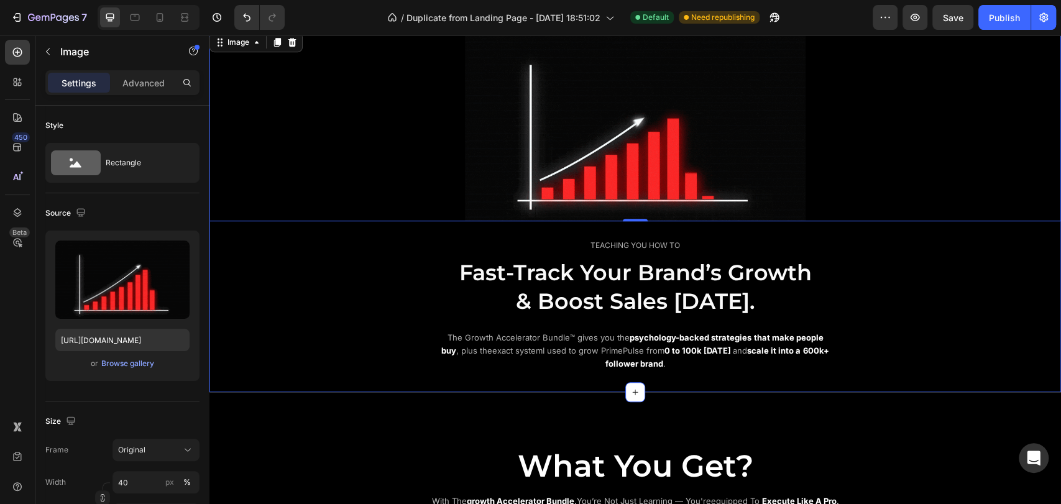
scroll to position [483, 0]
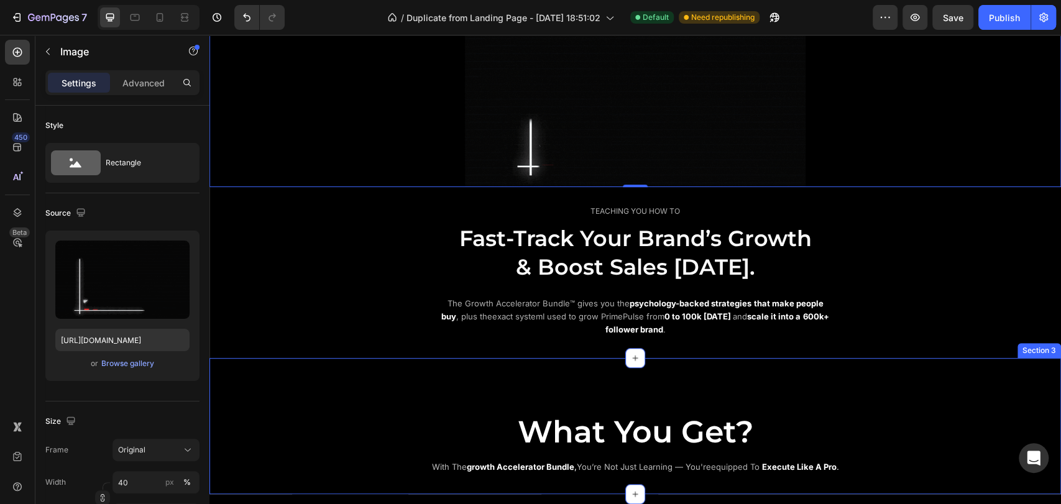
click at [957, 385] on div "What You Get? Heading with the growth accelerator bundle , you’re not just lear…" at bounding box center [634, 426] width 851 height 137
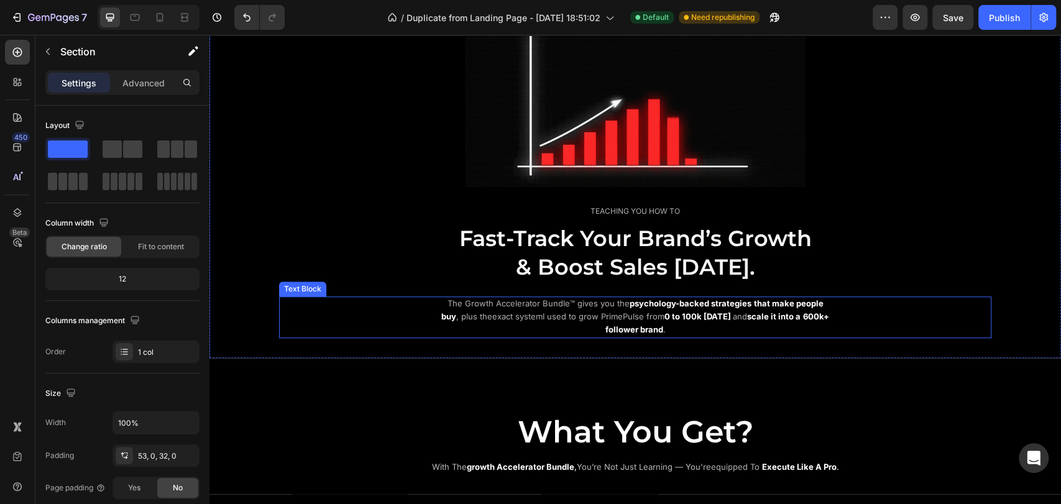
click at [620, 296] on div "The Growth Accelerator Bundle™ gives you the psychology-backed strategies that …" at bounding box center [635, 316] width 396 height 41
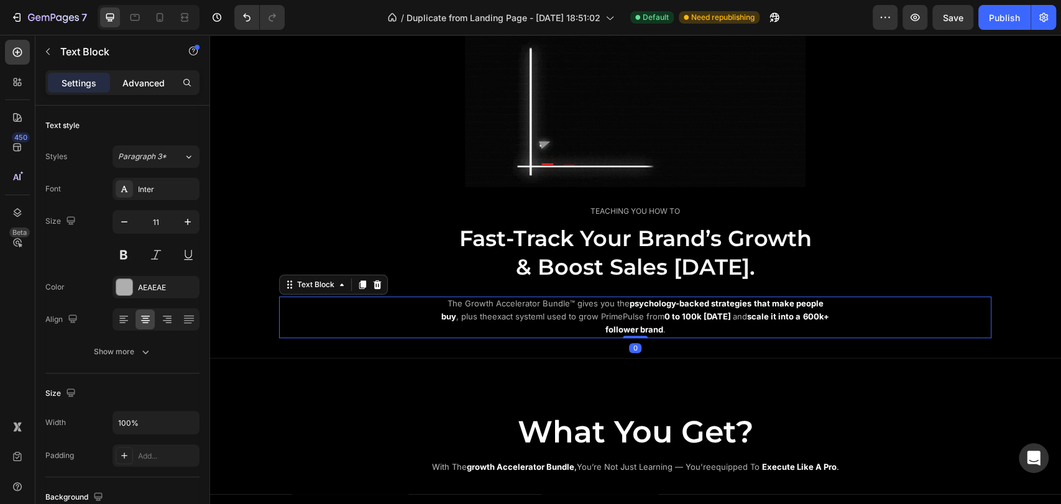
click at [140, 89] on div "Advanced" at bounding box center [143, 83] width 62 height 20
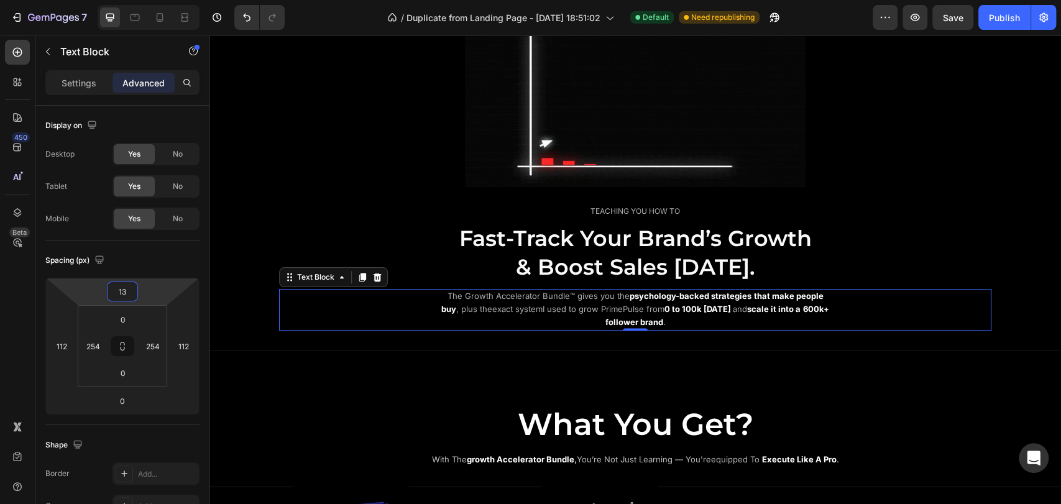
type input "15"
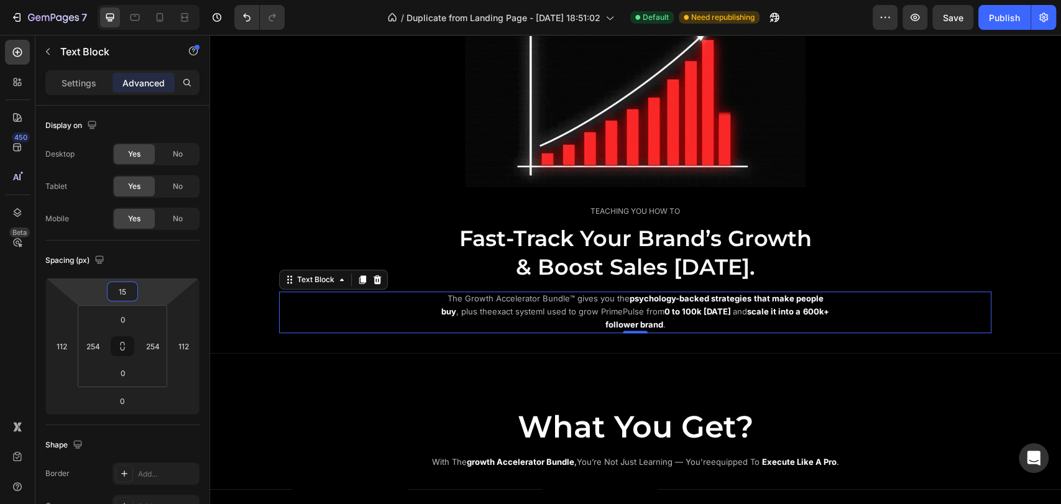
click at [147, 0] on html "7 / Duplicate from Landing Page - [DATE] 18:51:02 Default Need republishing Pre…" at bounding box center [530, 0] width 1061 height 0
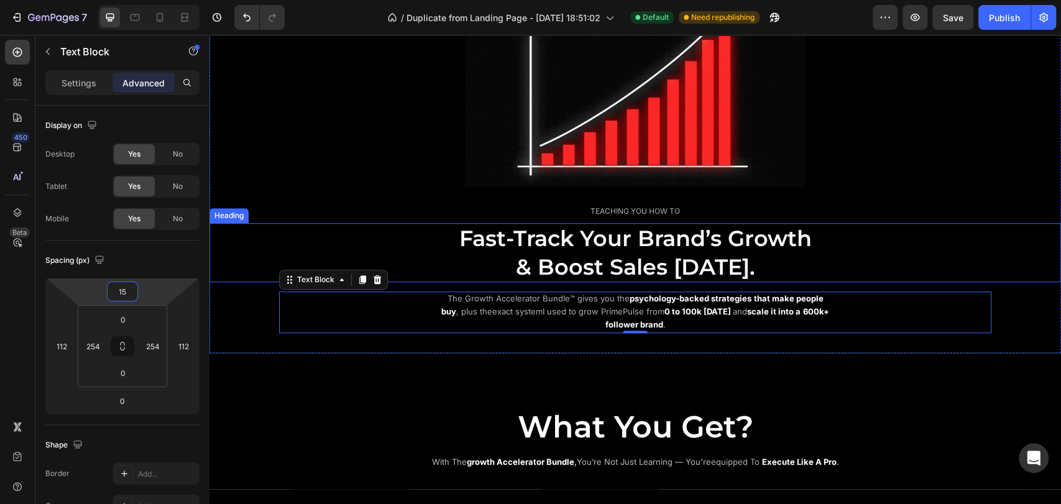
click at [305, 215] on div "TEACHING YOU HOW TO Text Block" at bounding box center [635, 212] width 712 height 16
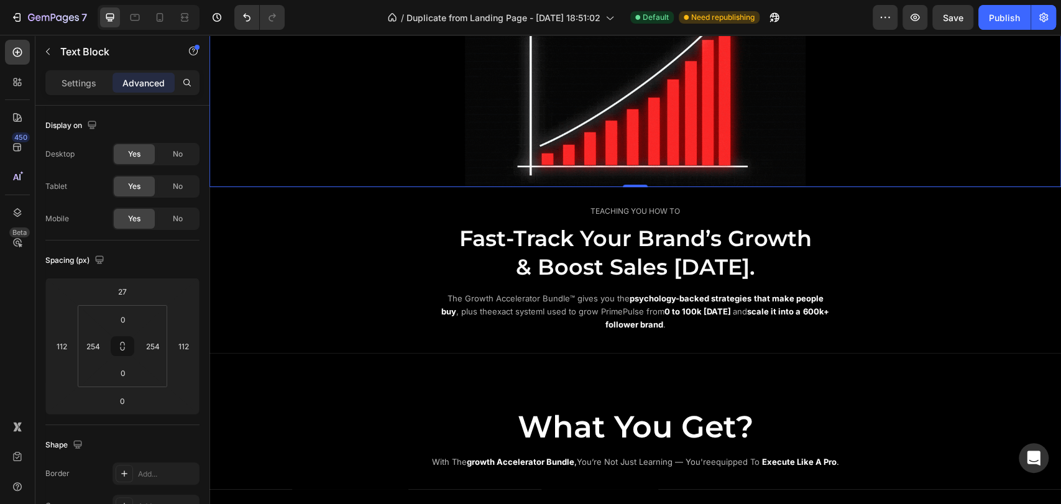
click at [393, 98] on div at bounding box center [634, 91] width 851 height 191
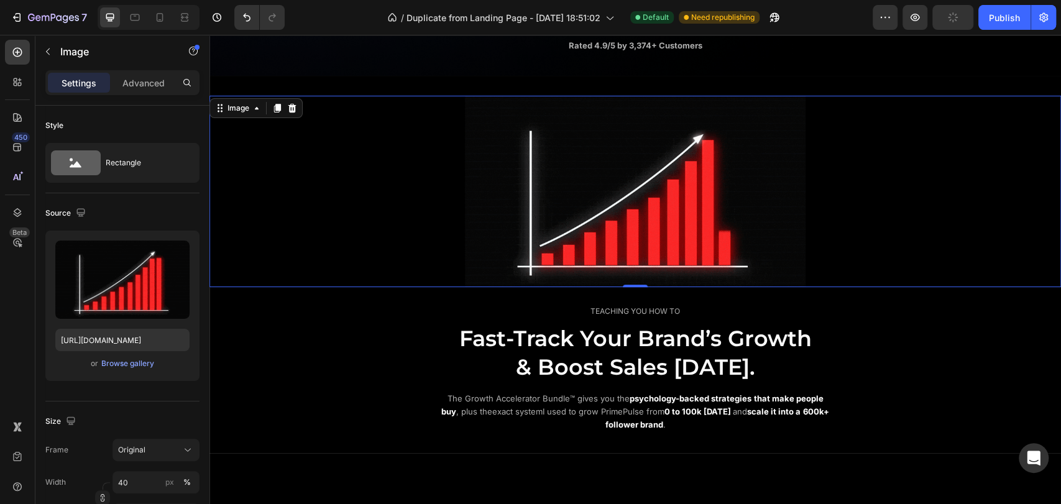
scroll to position [414, 0]
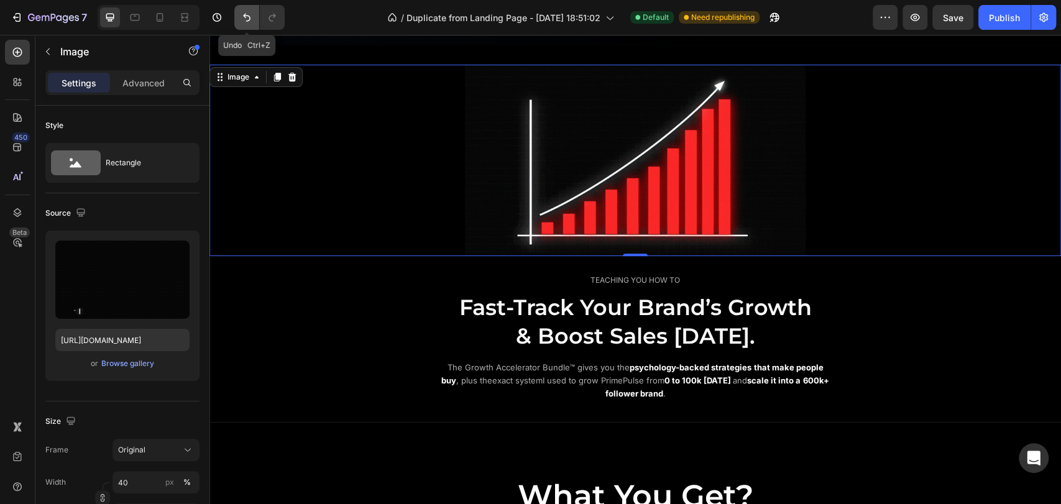
click at [248, 22] on icon "Undo/Redo" at bounding box center [246, 17] width 12 height 12
click at [246, 22] on icon "Undo/Redo" at bounding box center [246, 17] width 12 height 12
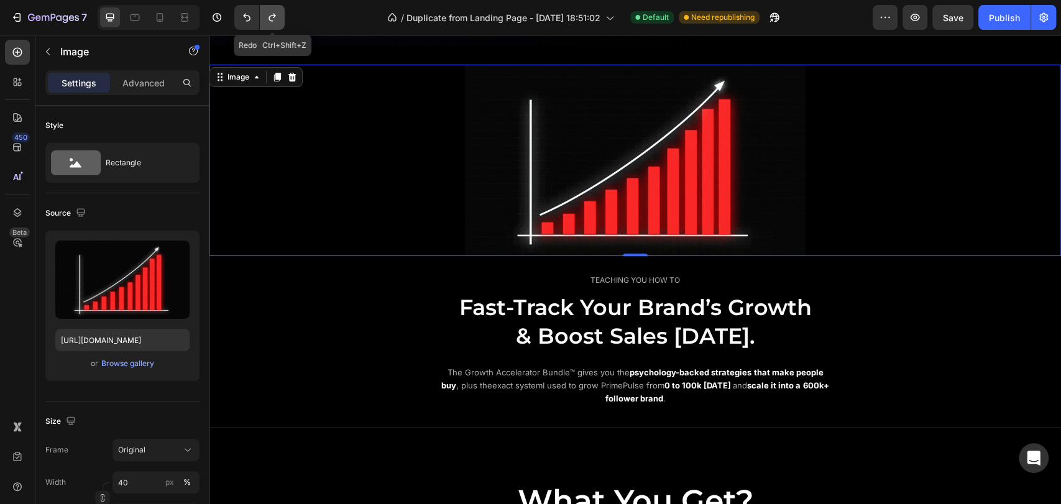
click at [276, 14] on icon "Undo/Redo" at bounding box center [272, 17] width 12 height 12
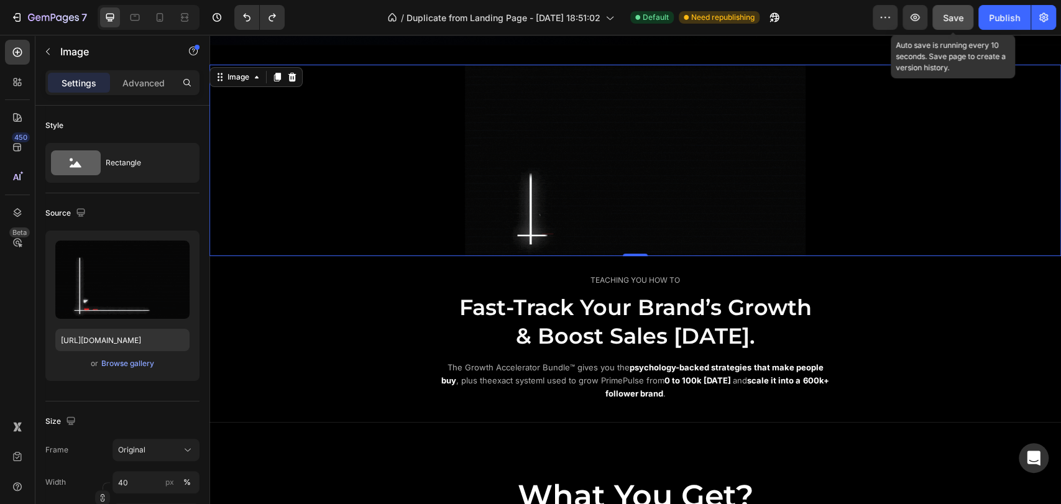
click at [957, 7] on button "Save" at bounding box center [952, 17] width 41 height 25
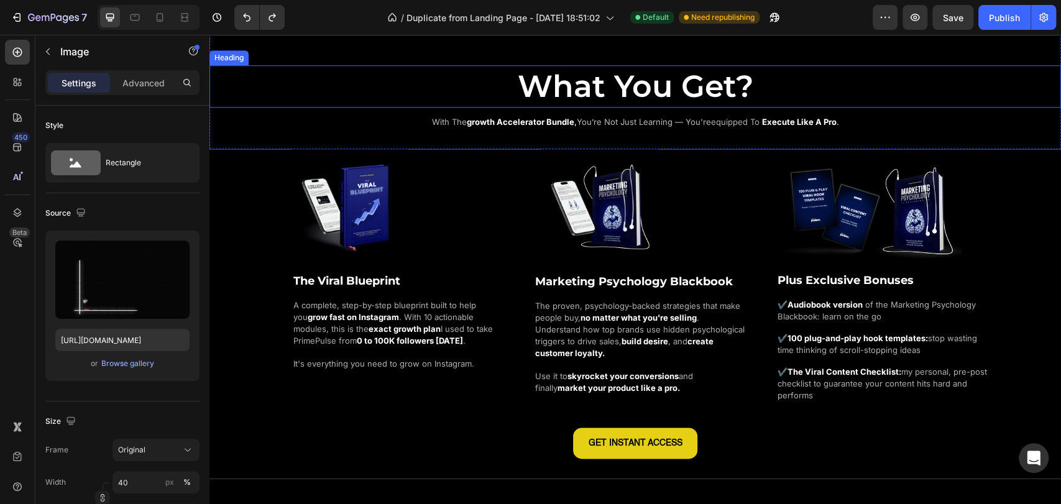
scroll to position [828, 0]
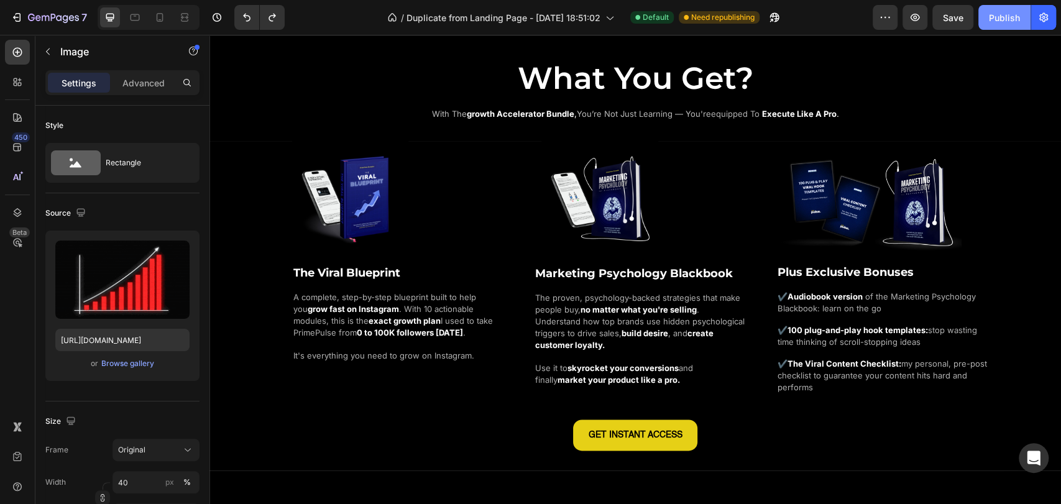
drag, startPoint x: 1002, startPoint y: 19, endPoint x: 991, endPoint y: 23, distance: 11.2
click at [1001, 19] on div "Publish" at bounding box center [1004, 17] width 31 height 13
